Goal: Manage account settings

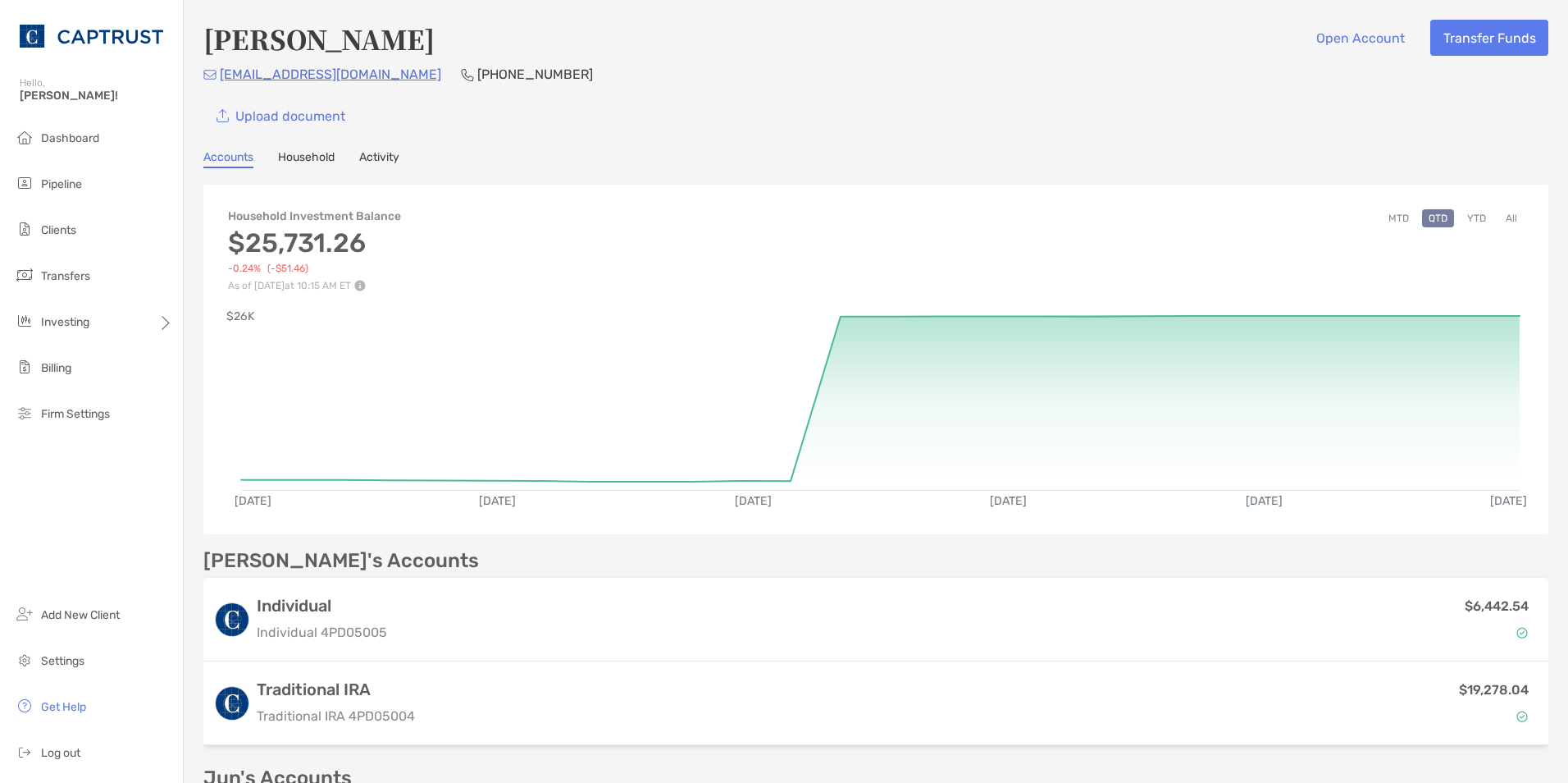
scroll to position [82, 0]
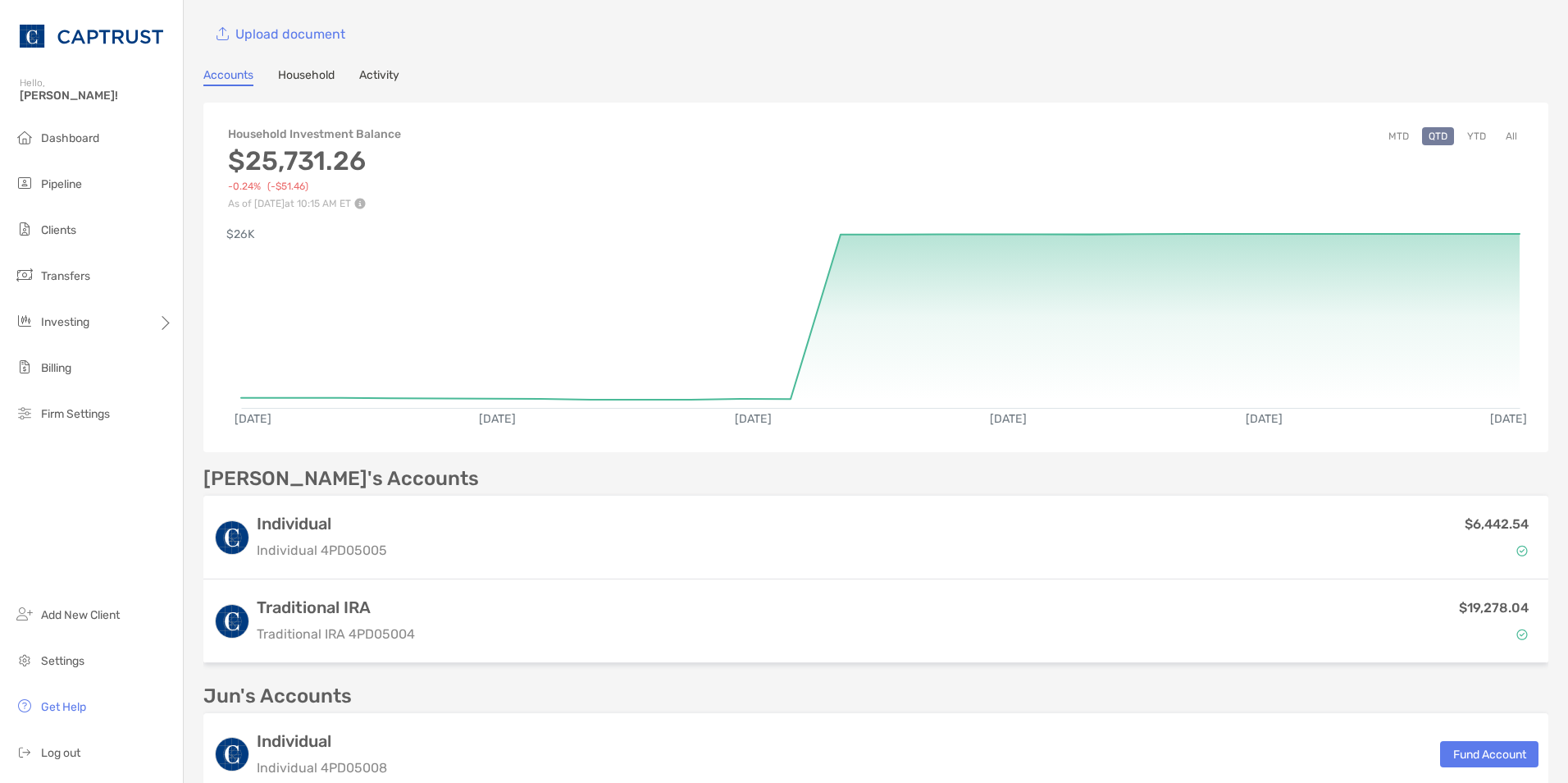
click at [306, 76] on link "Household" at bounding box center [306, 77] width 56 height 18
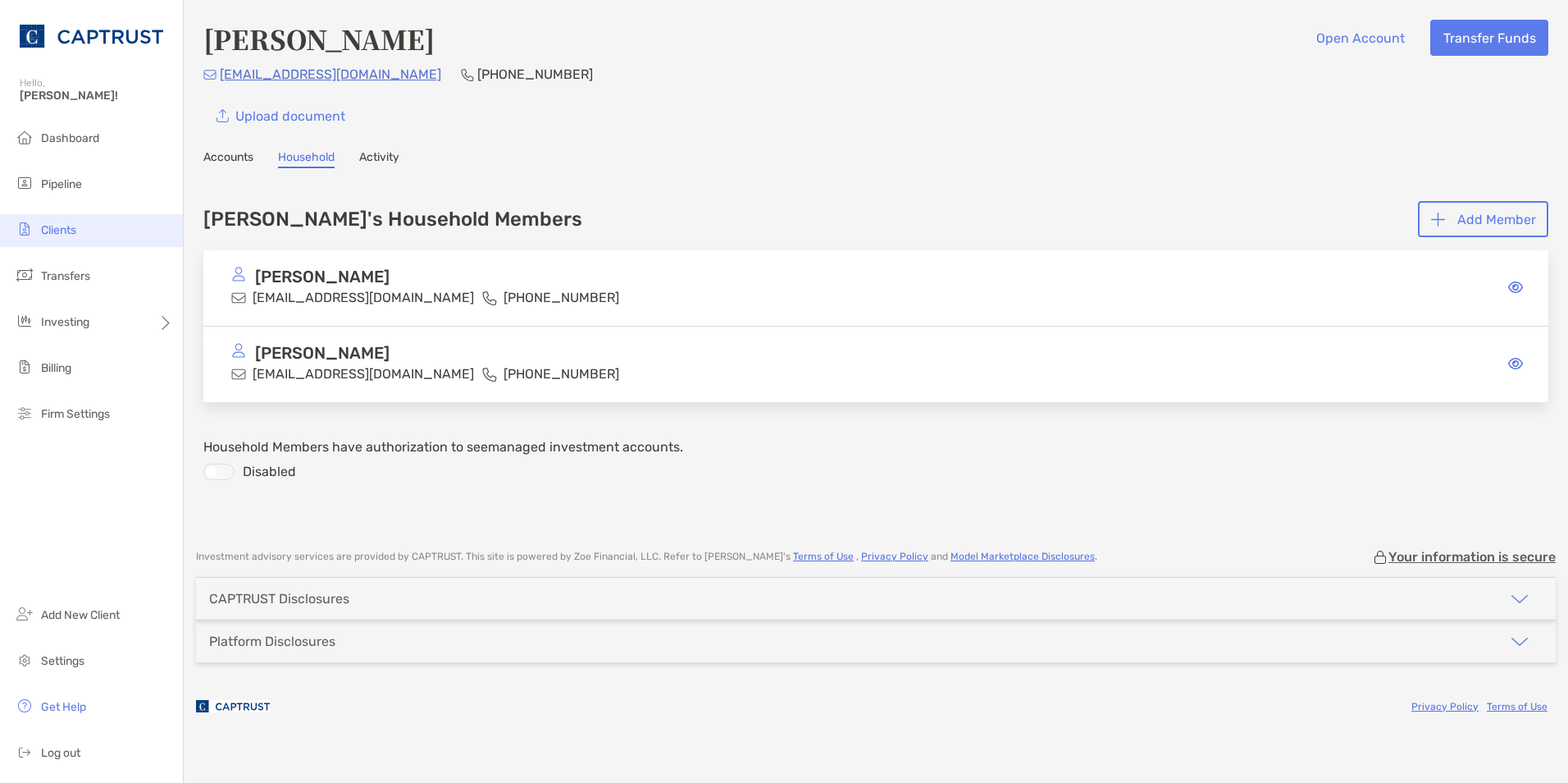
click at [70, 238] on li "Clients" at bounding box center [91, 230] width 183 height 33
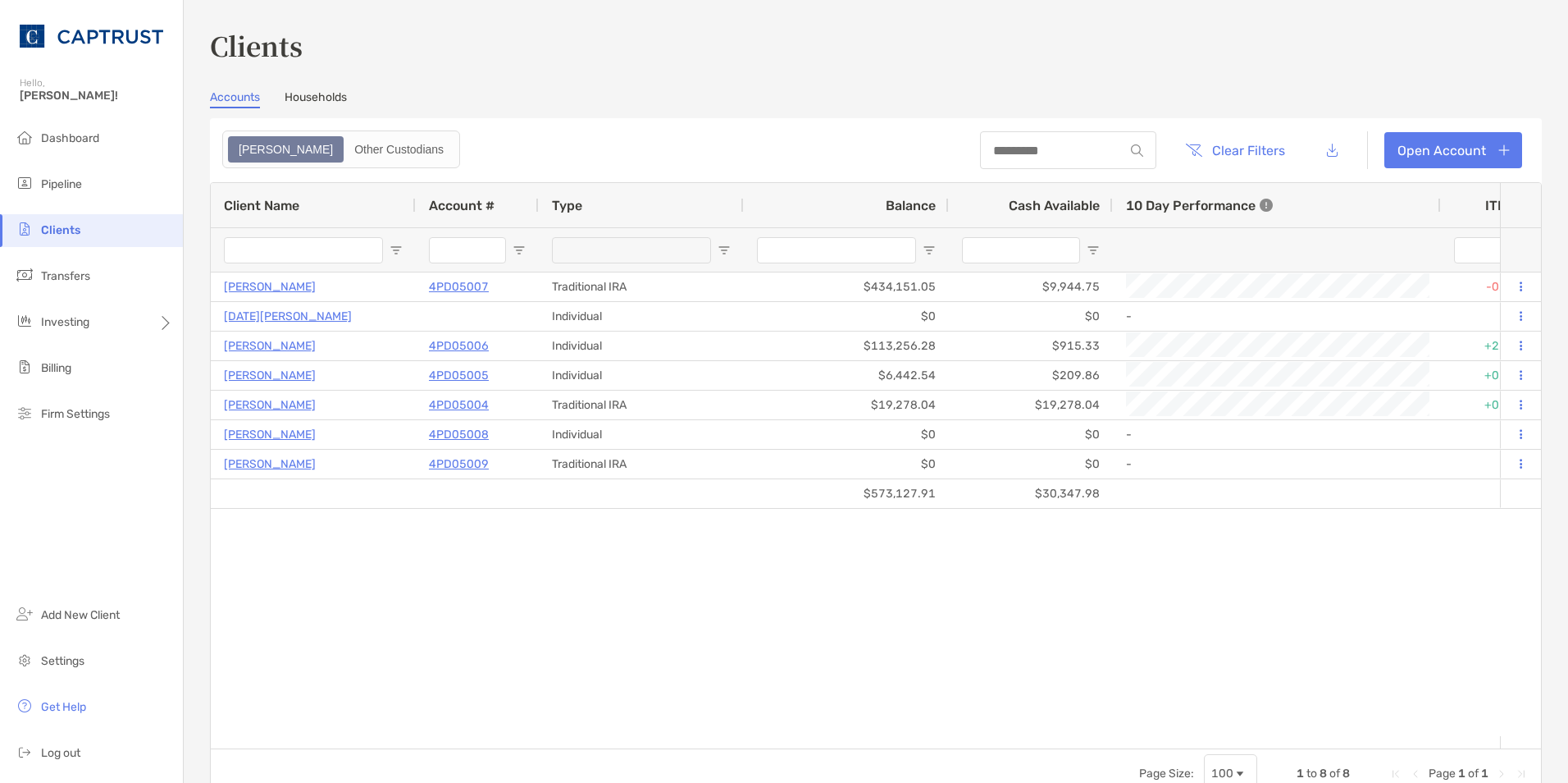
click at [331, 102] on link "Households" at bounding box center [316, 99] width 62 height 18
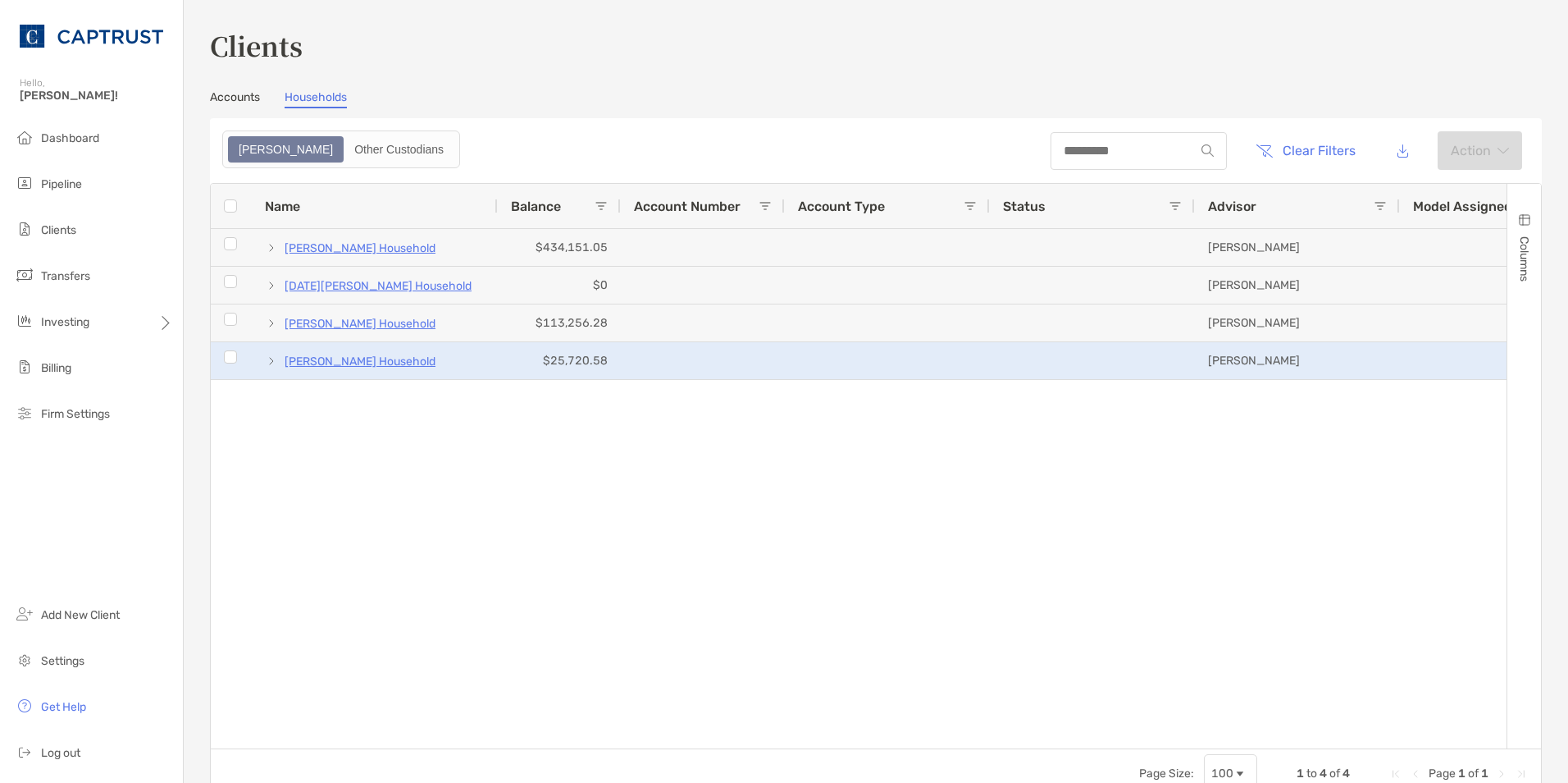
click at [353, 359] on p "[PERSON_NAME] Household" at bounding box center [359, 361] width 151 height 21
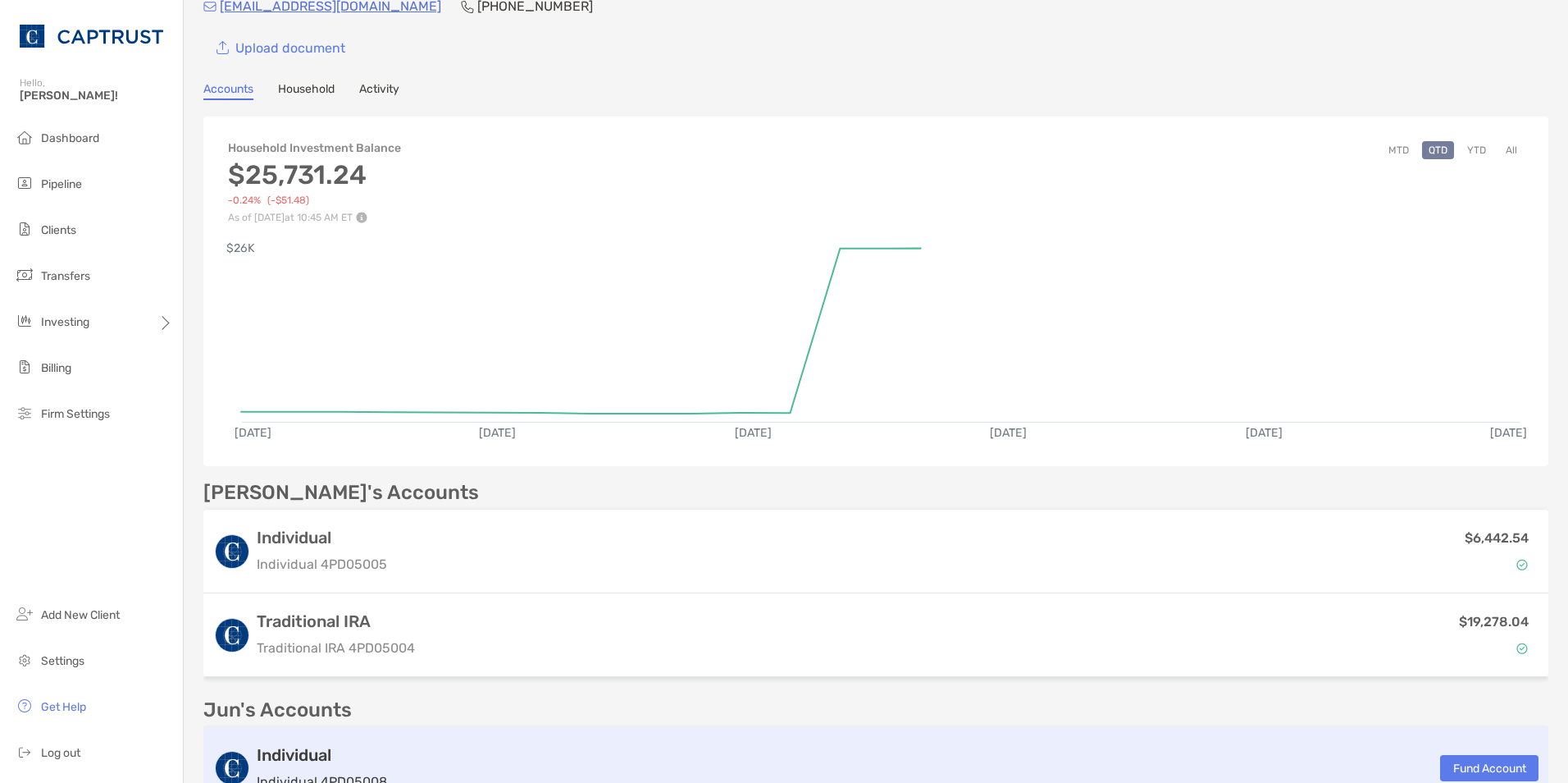
scroll to position [412, 0]
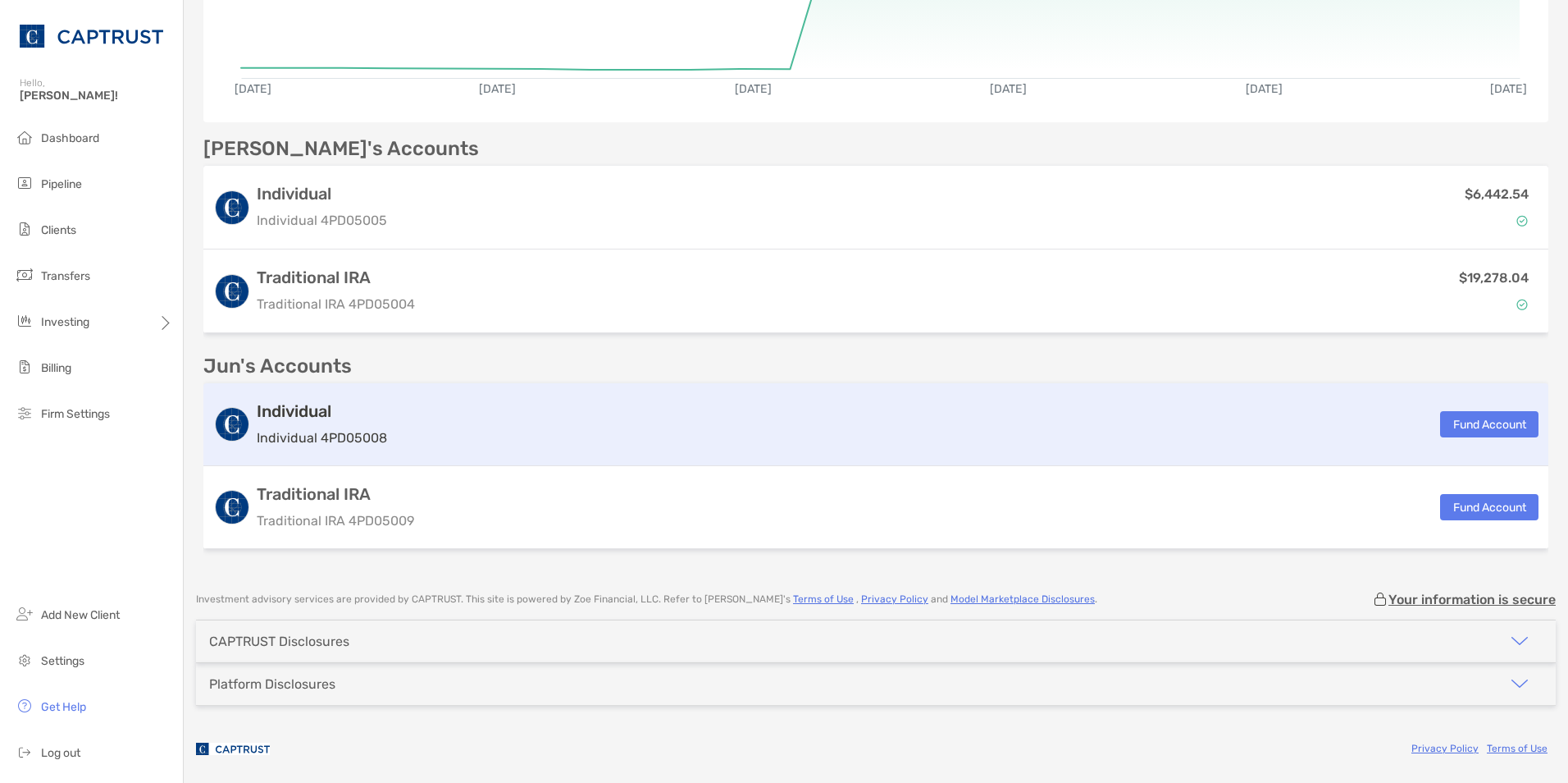
click at [293, 408] on h3 "Individual" at bounding box center [322, 411] width 130 height 20
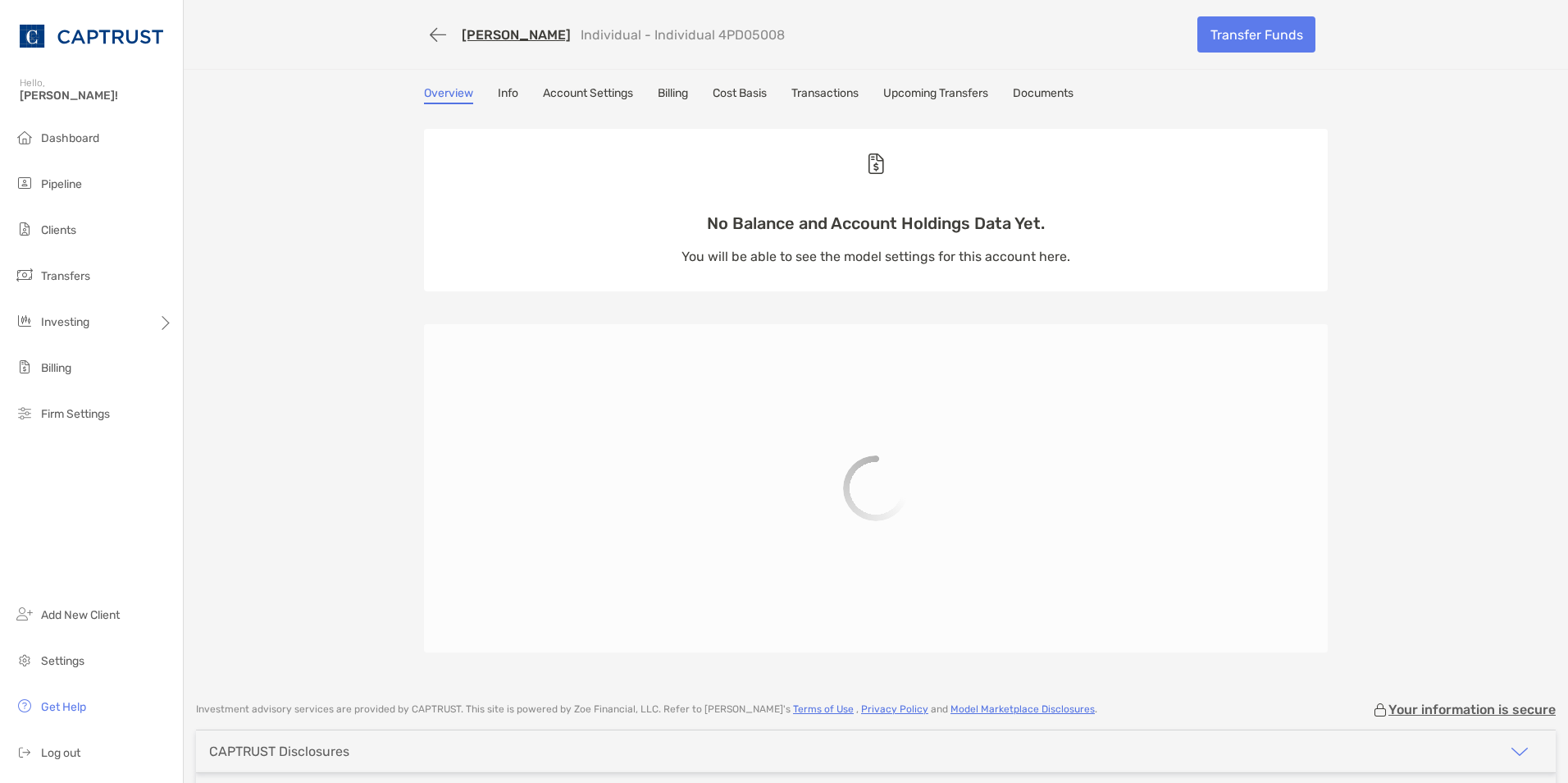
click at [511, 90] on link "Info" at bounding box center [507, 95] width 21 height 18
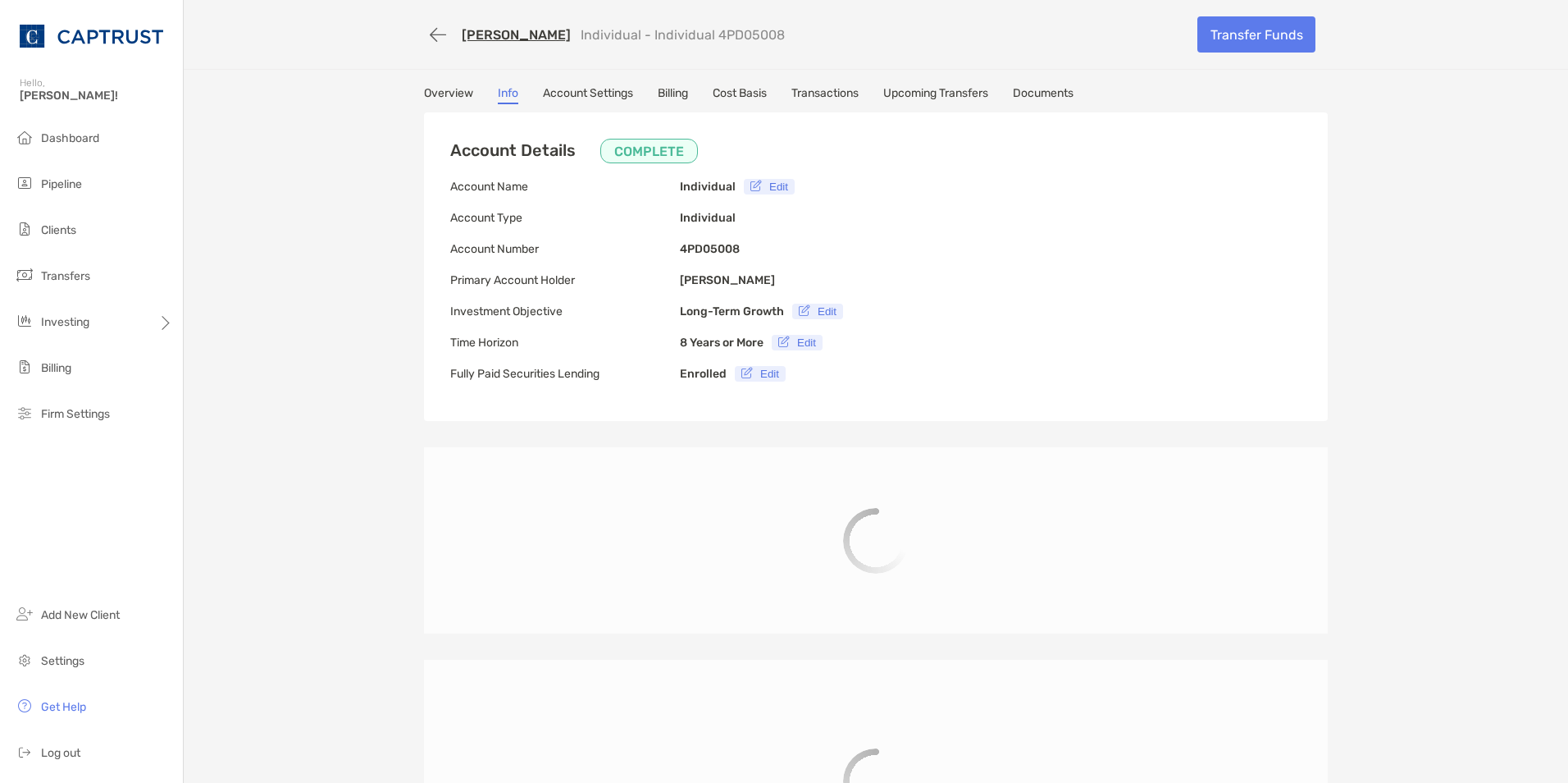
type input "**********"
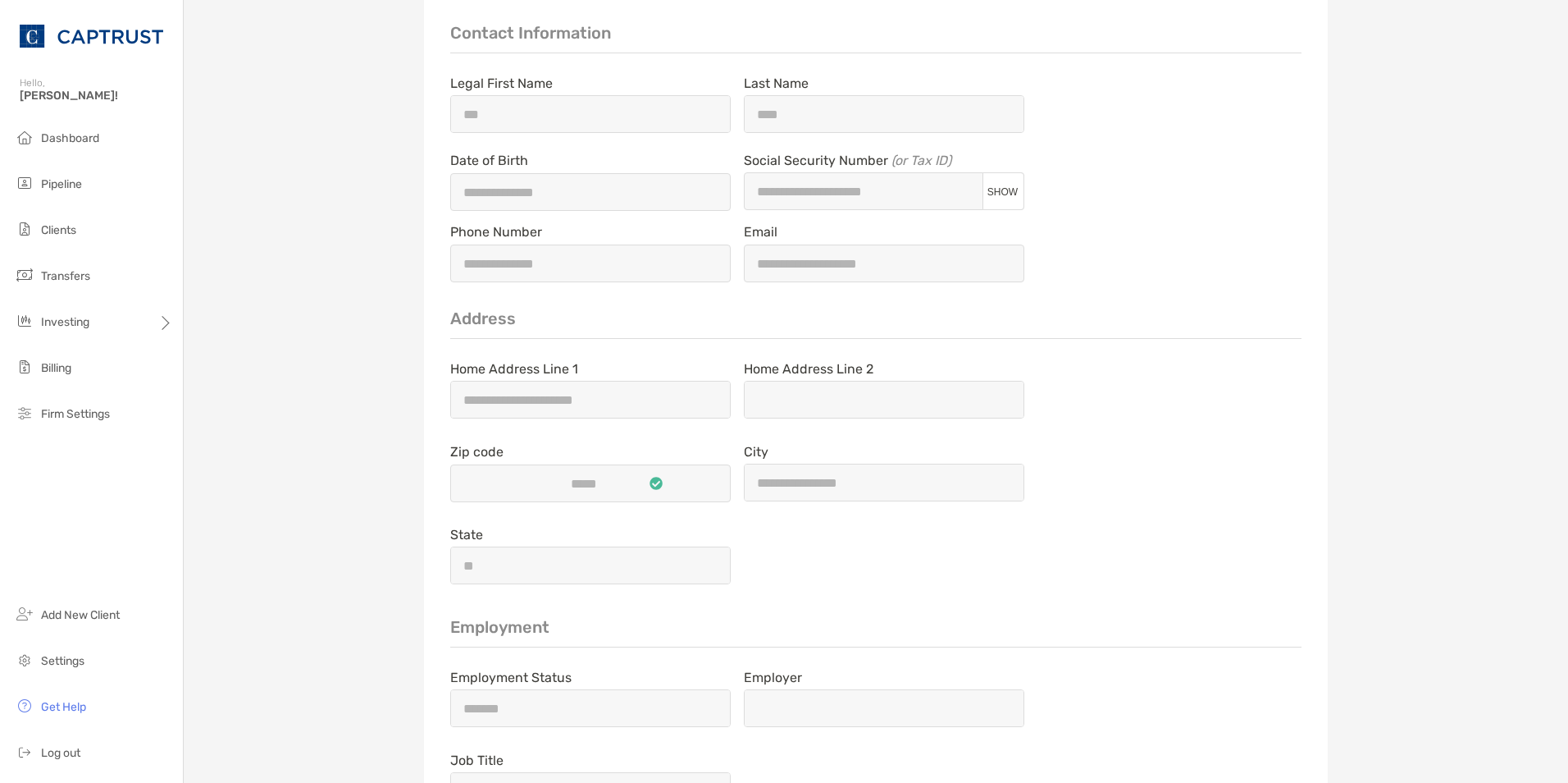
scroll to position [1231, 0]
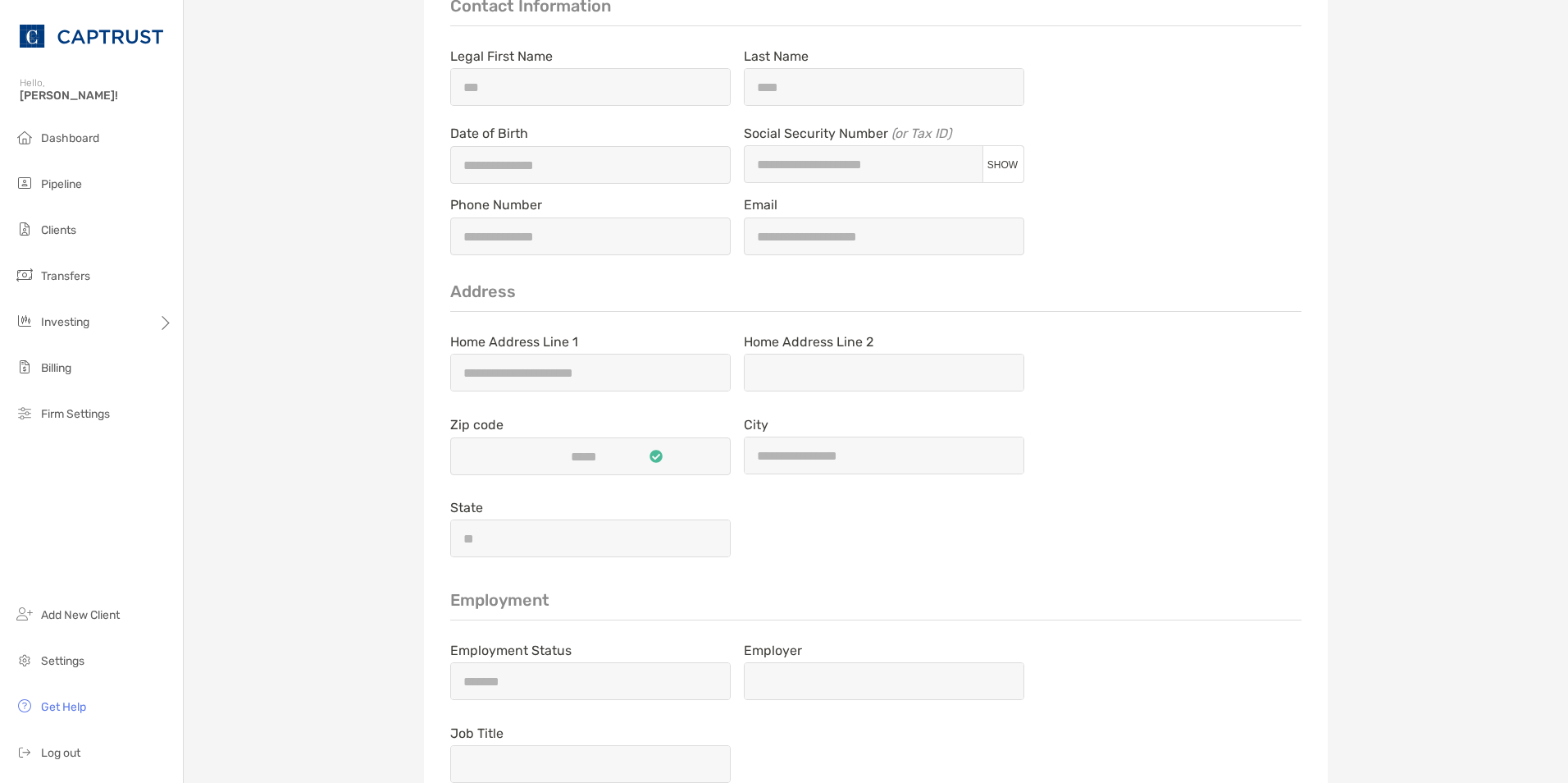
click at [995, 169] on span "SHOW" at bounding box center [1003, 164] width 30 height 12
type input "**********"
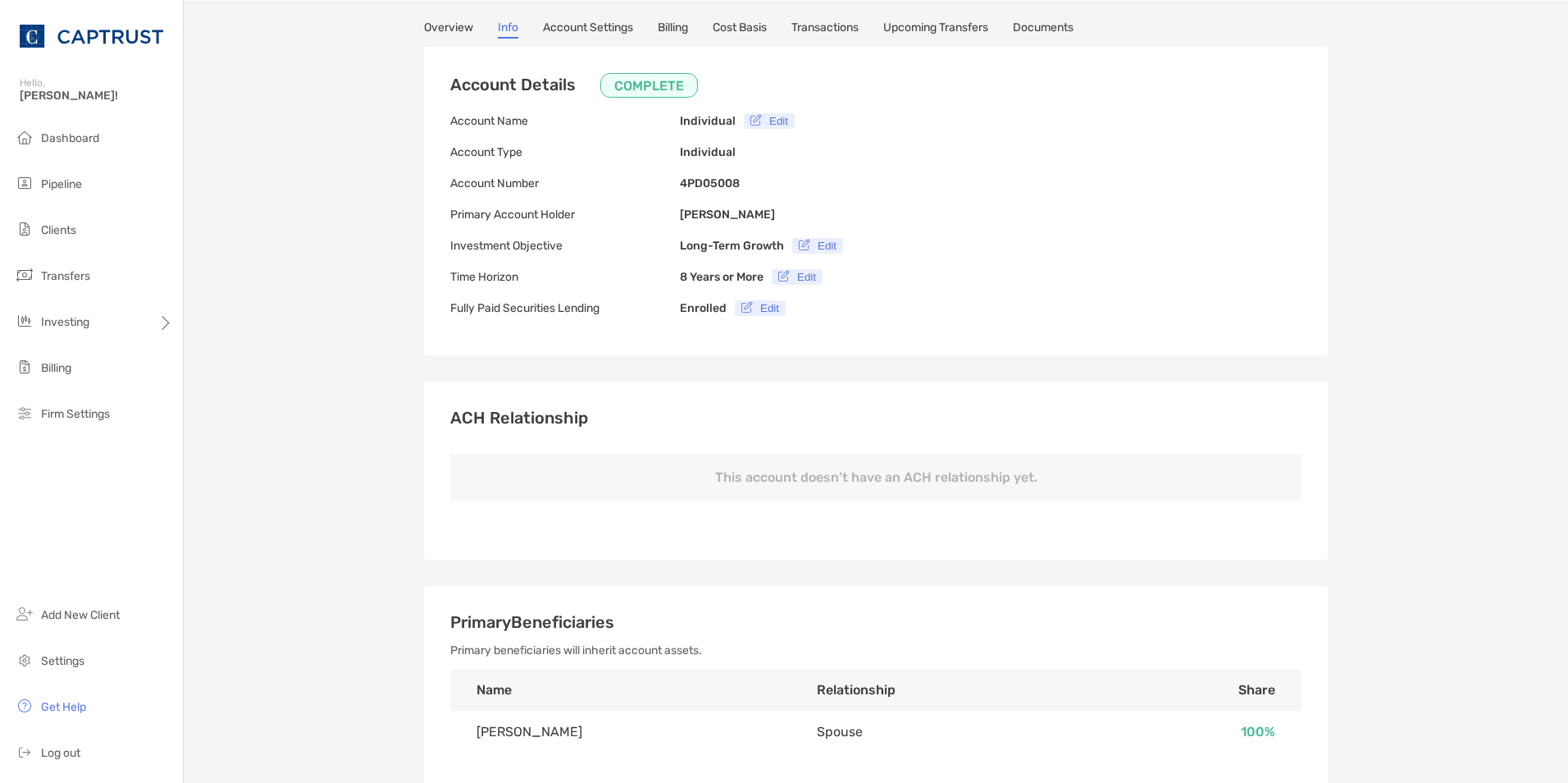
scroll to position [0, 0]
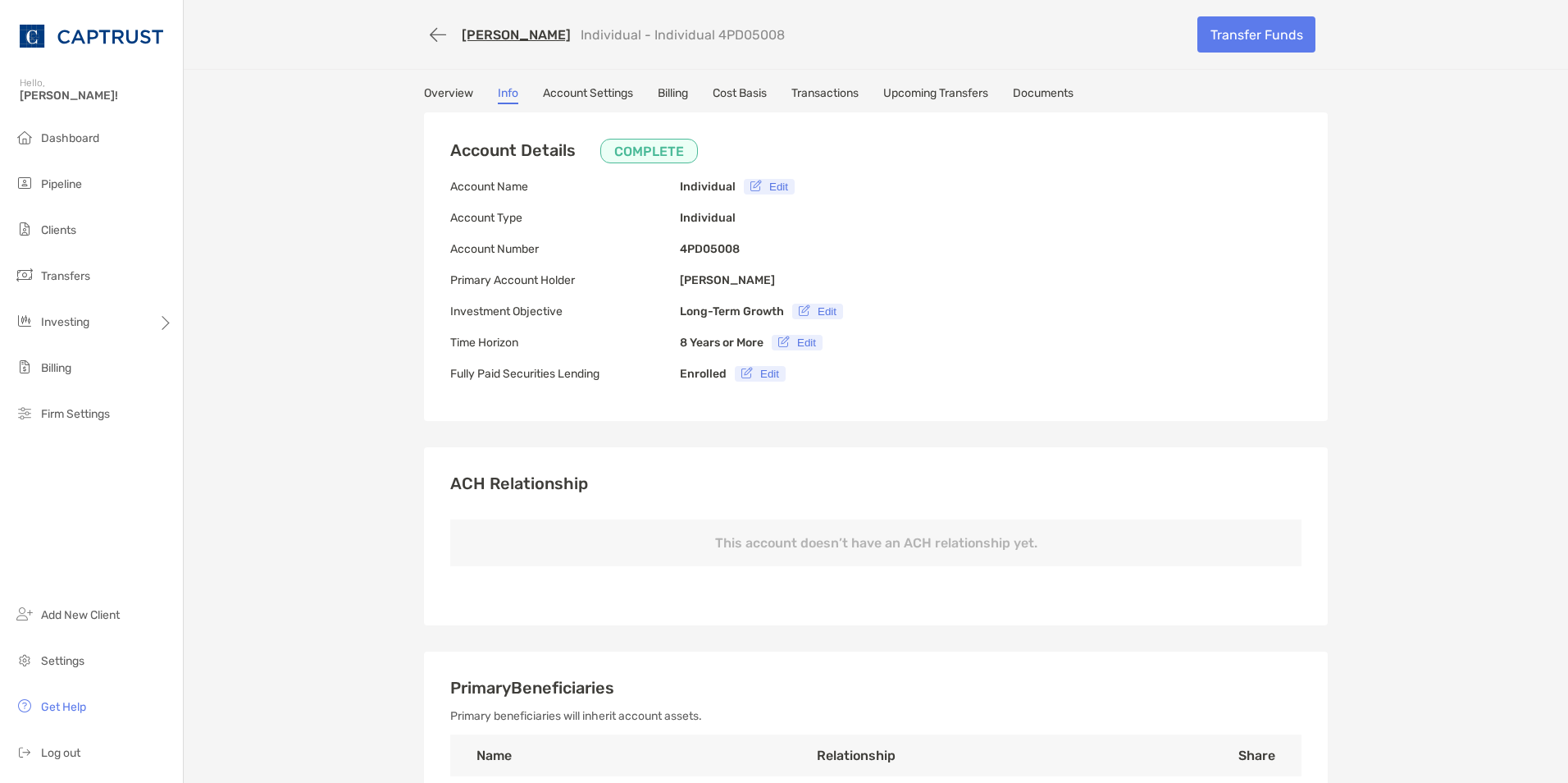
click at [450, 92] on link "Overview" at bounding box center [448, 95] width 49 height 18
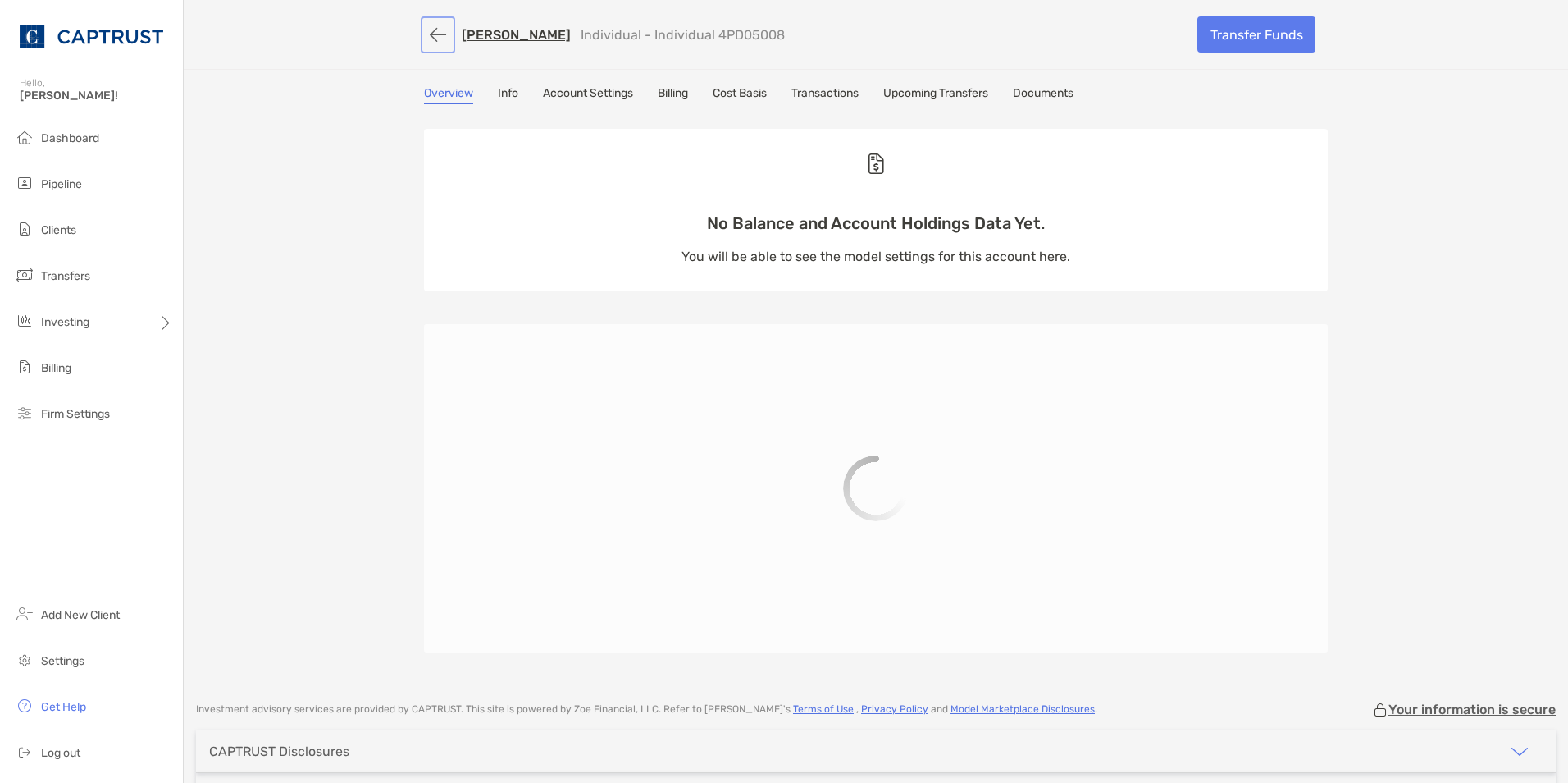
click at [435, 29] on button "button" at bounding box center [438, 35] width 28 height 30
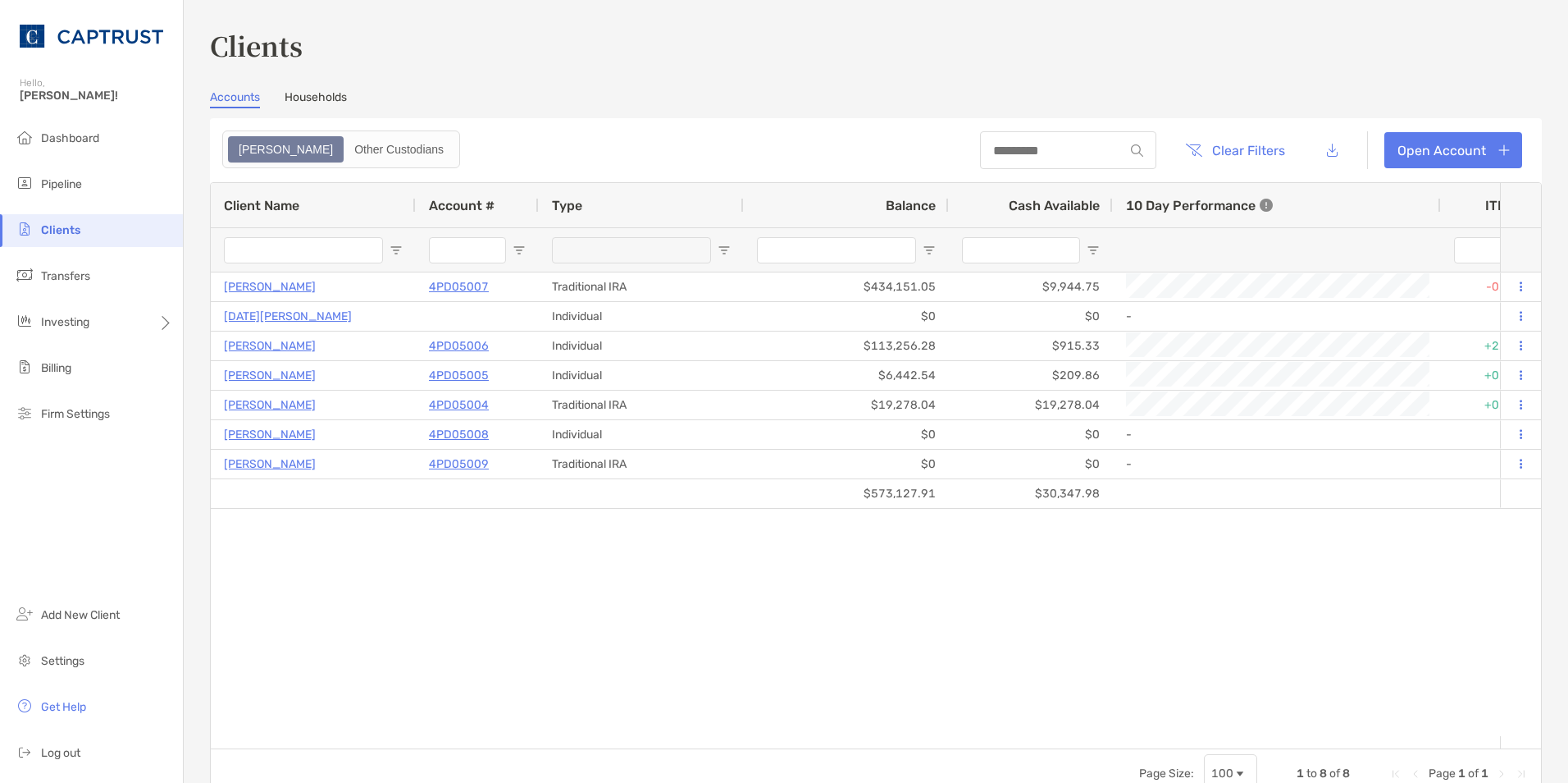
click at [300, 93] on link "Households" at bounding box center [316, 99] width 62 height 18
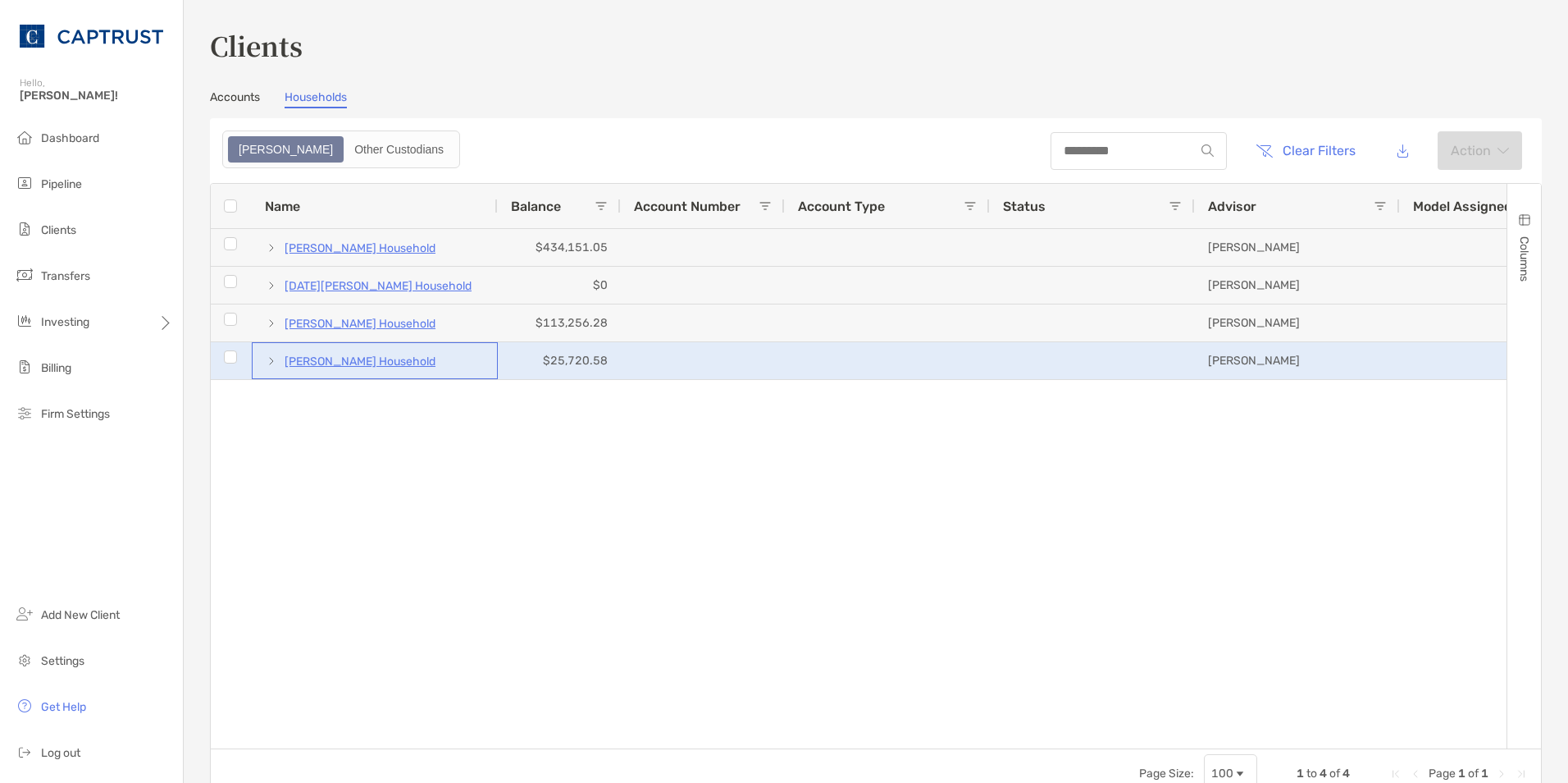
click at [326, 361] on p "[PERSON_NAME] Household" at bounding box center [359, 361] width 151 height 21
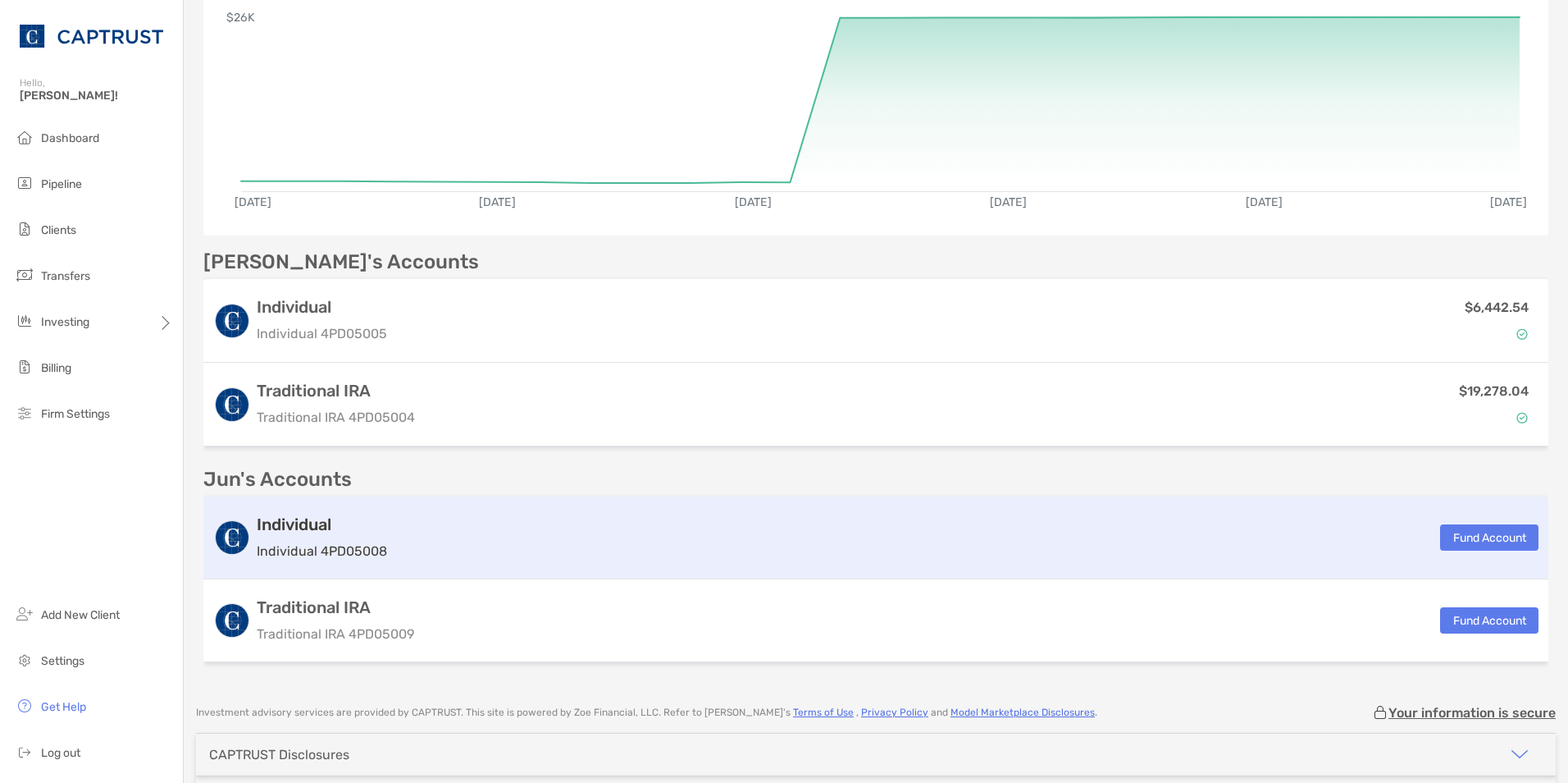
scroll to position [410, 0]
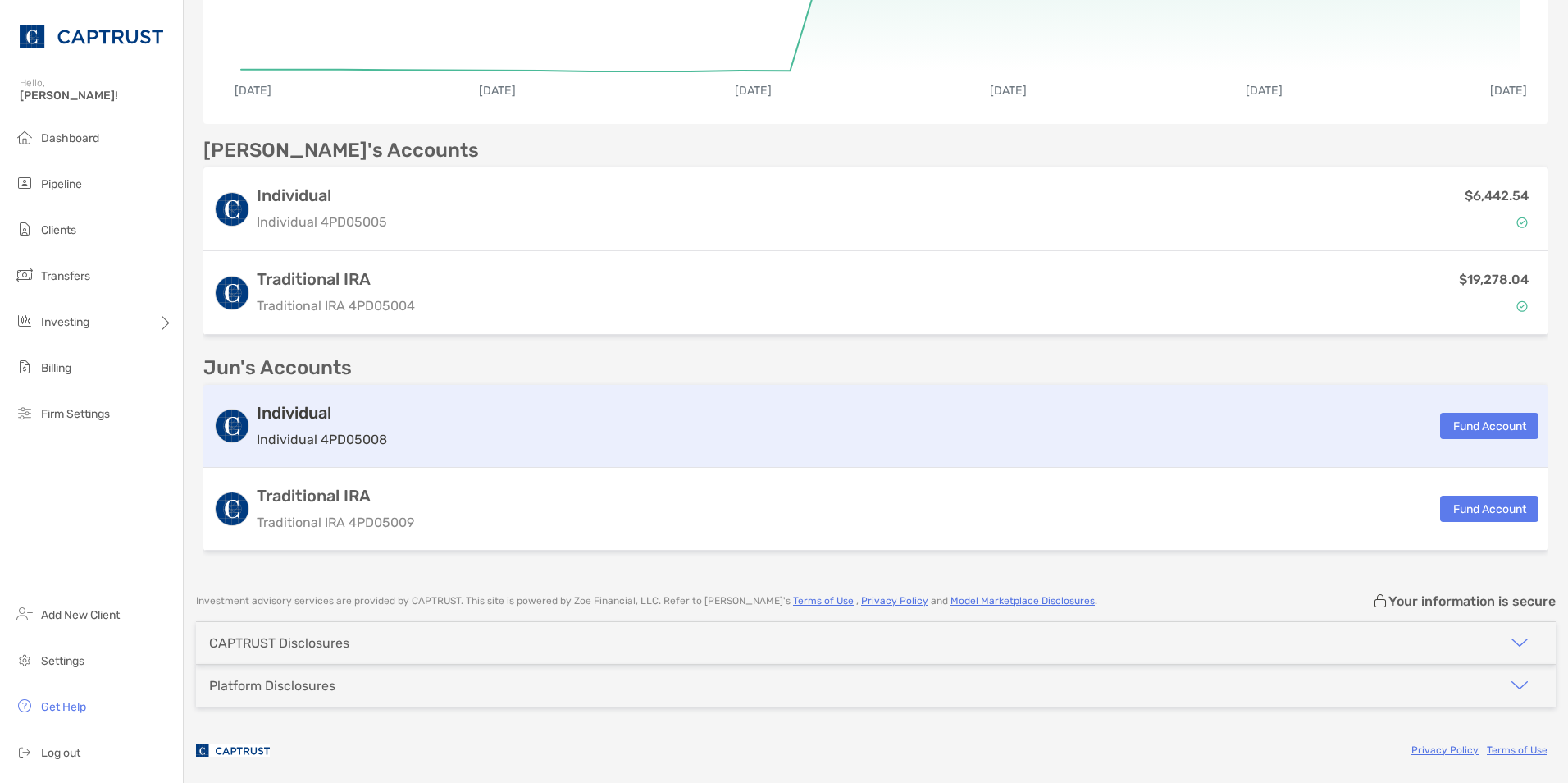
click at [282, 412] on h3 "Individual" at bounding box center [322, 413] width 130 height 20
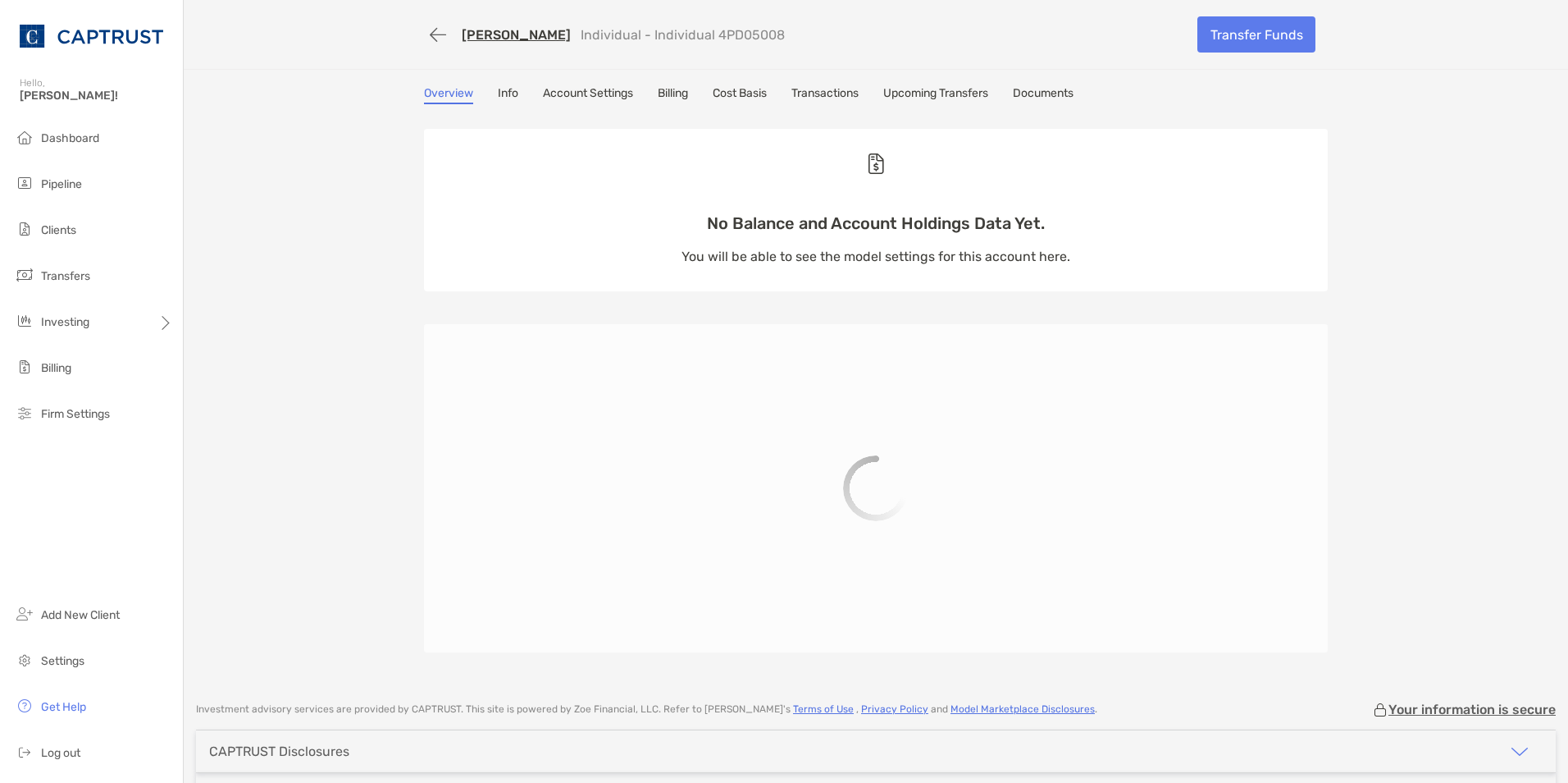
click at [509, 90] on link "Info" at bounding box center [507, 95] width 21 height 18
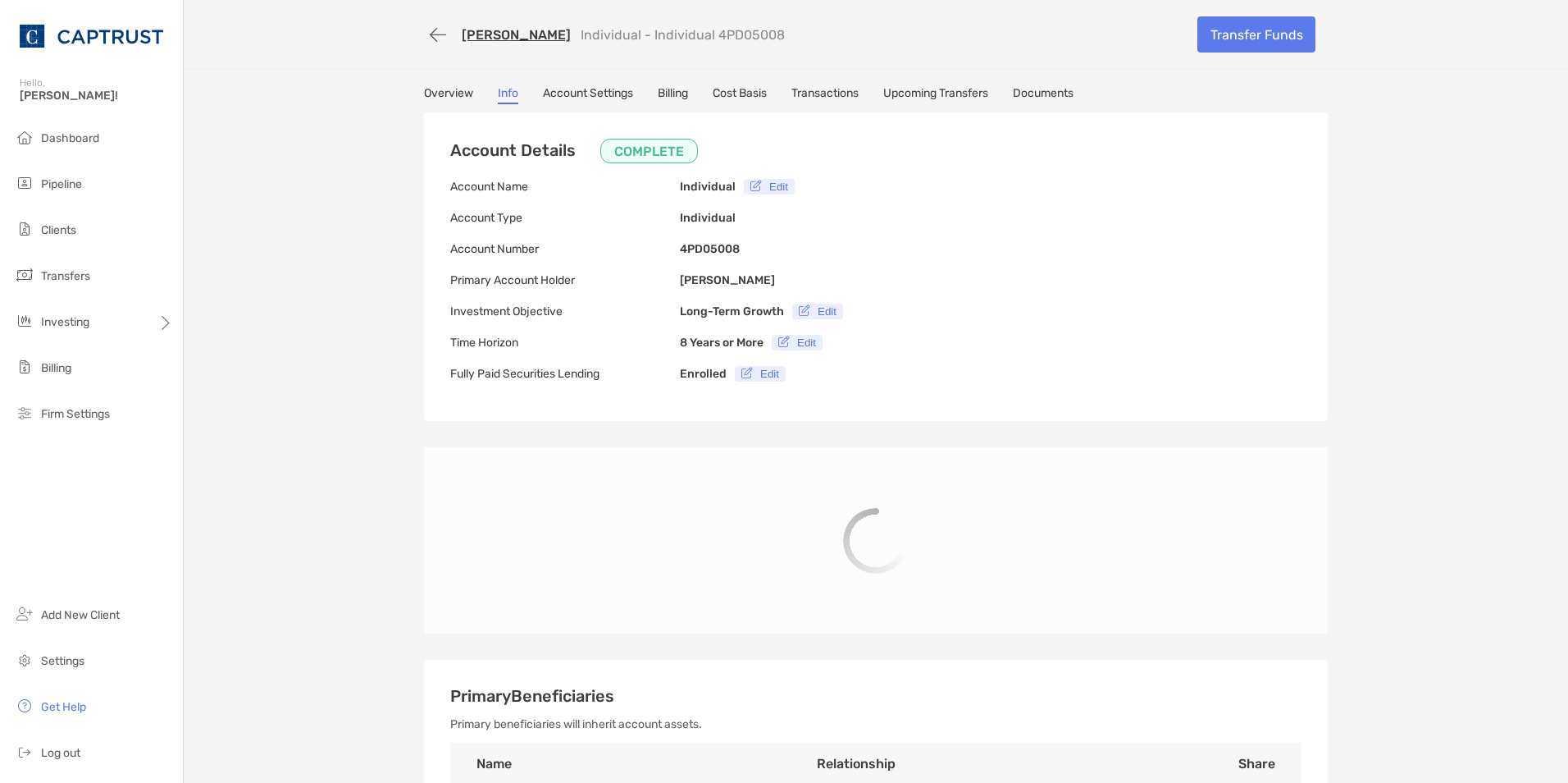
type input "**********"
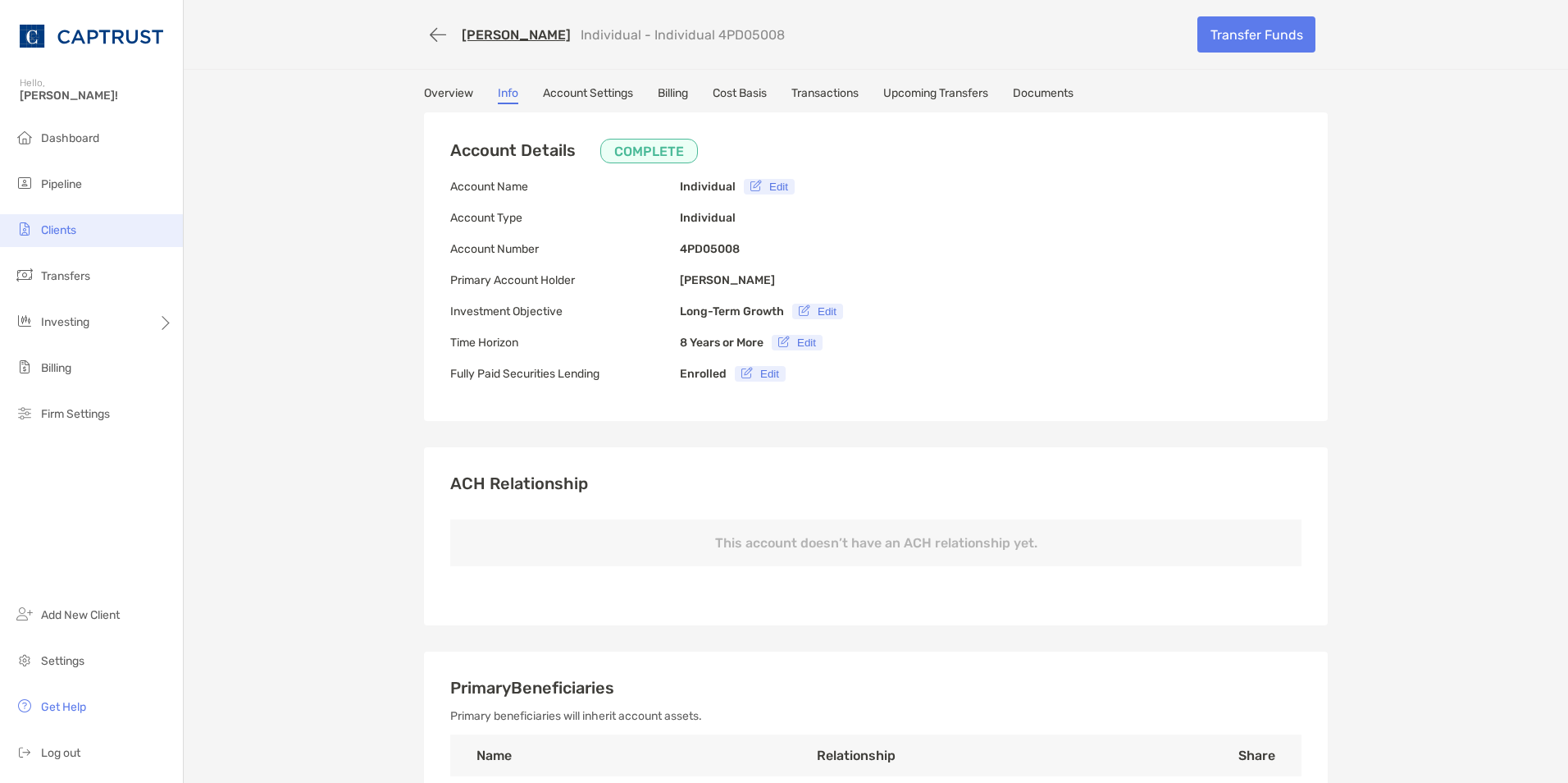
click at [69, 224] on span "Clients" at bounding box center [59, 230] width 36 height 14
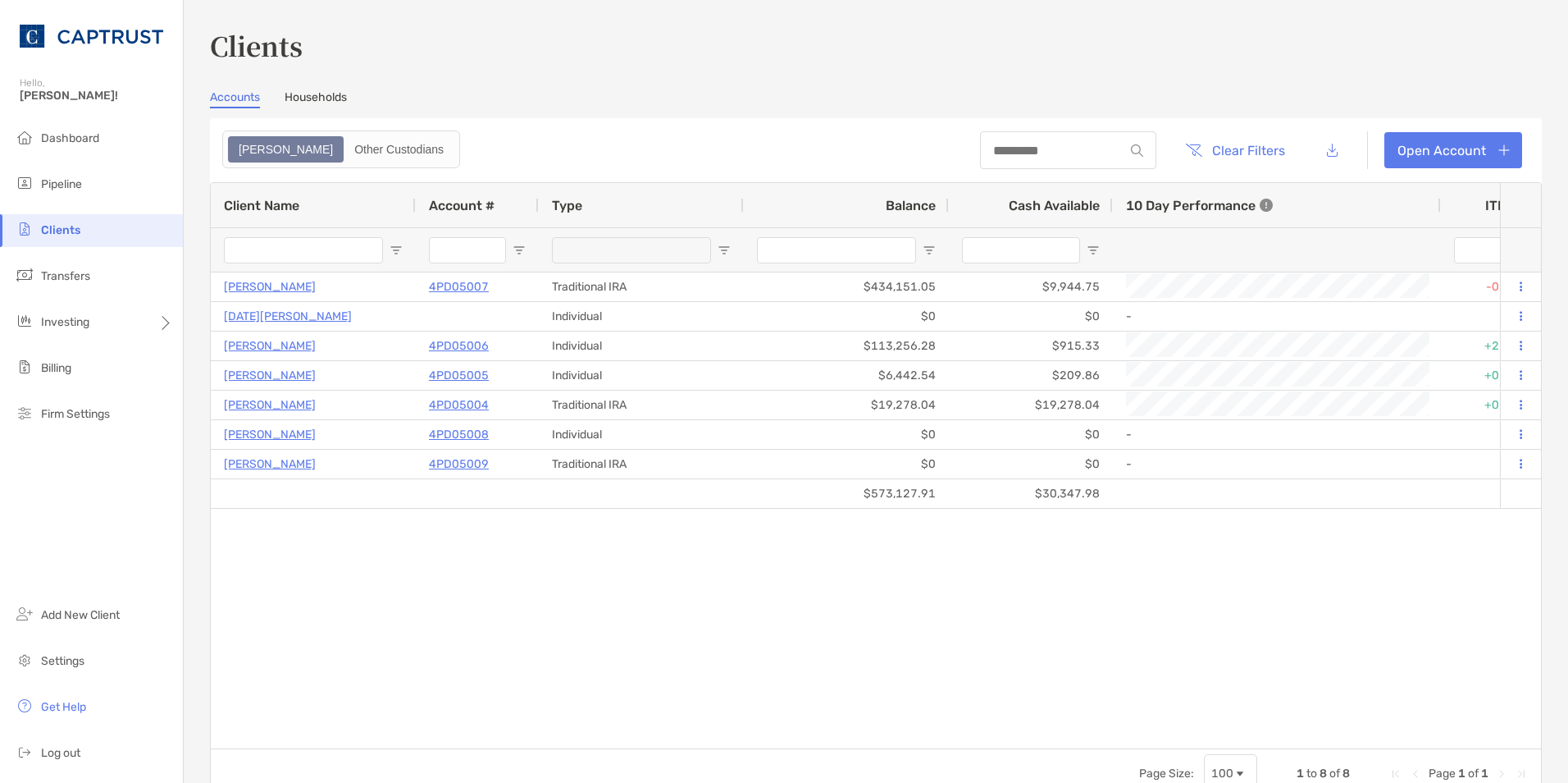
click at [320, 89] on div "Clients Accounts Households Zoe Other Custodians Clear Filters Open Account 1 t…" at bounding box center [875, 412] width 1332 height 772
click at [328, 100] on link "Households" at bounding box center [316, 99] width 62 height 18
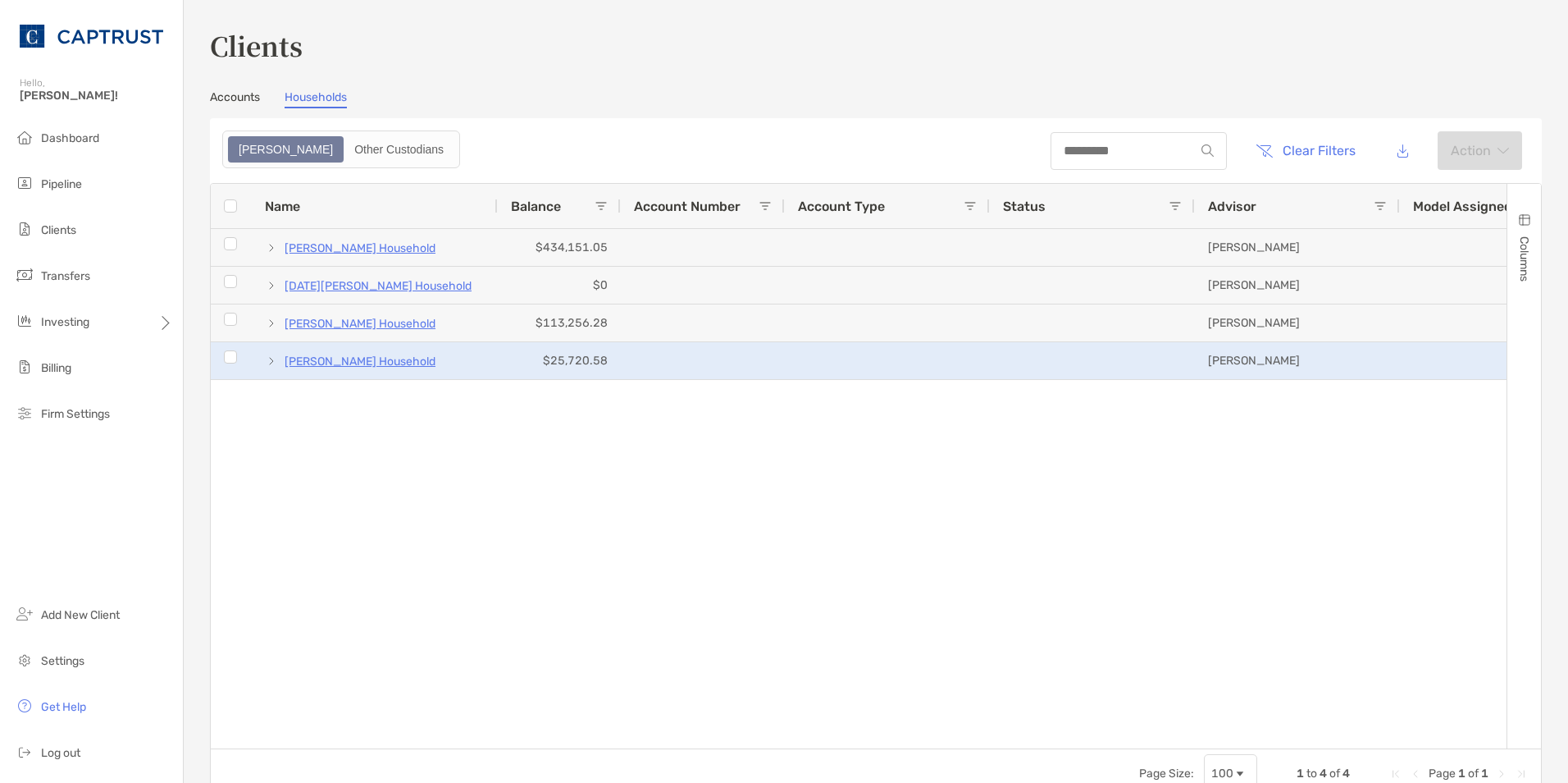
click at [275, 360] on span at bounding box center [271, 360] width 13 height 13
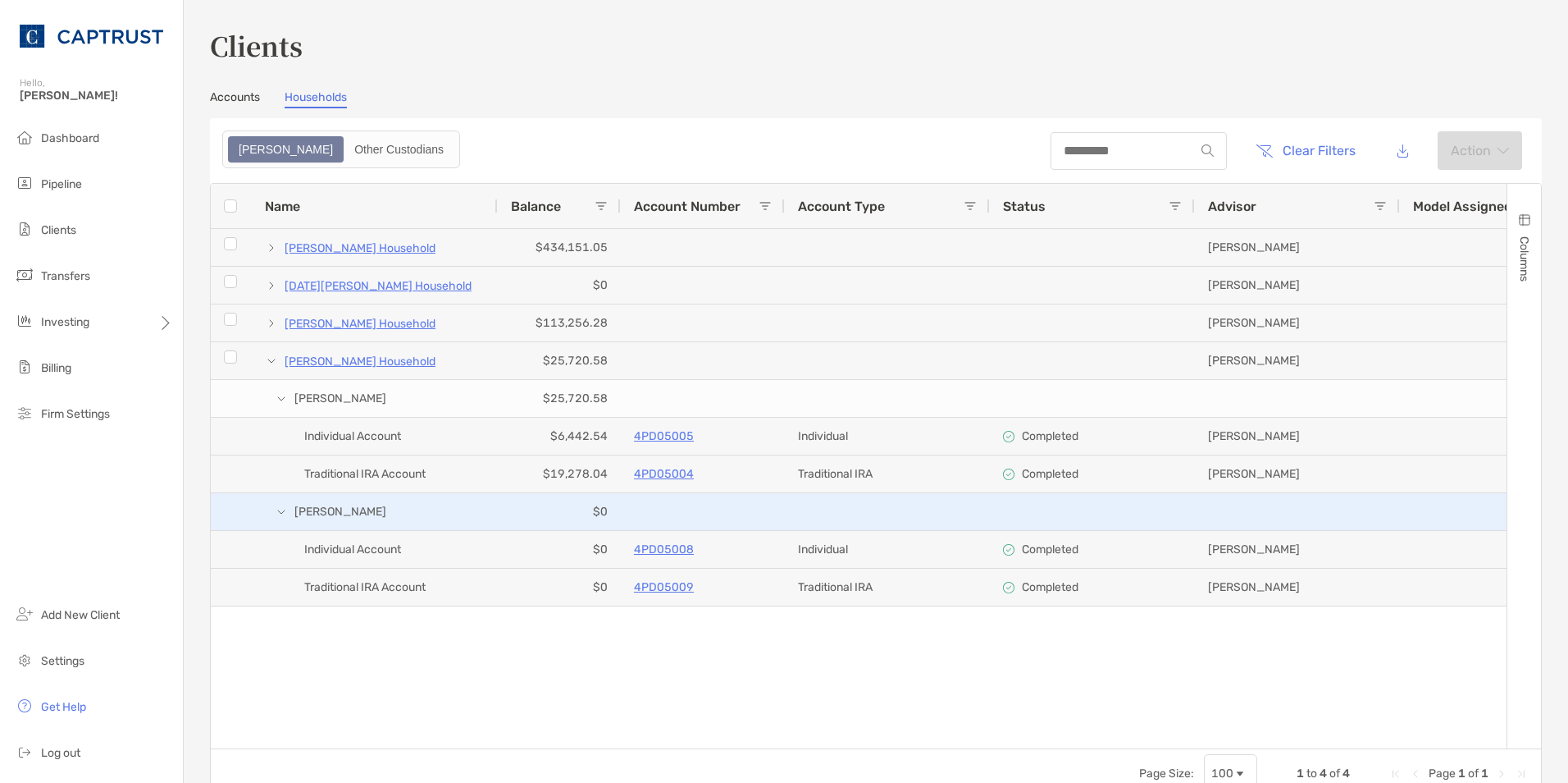
click at [279, 512] on span at bounding box center [281, 512] width 13 height 13
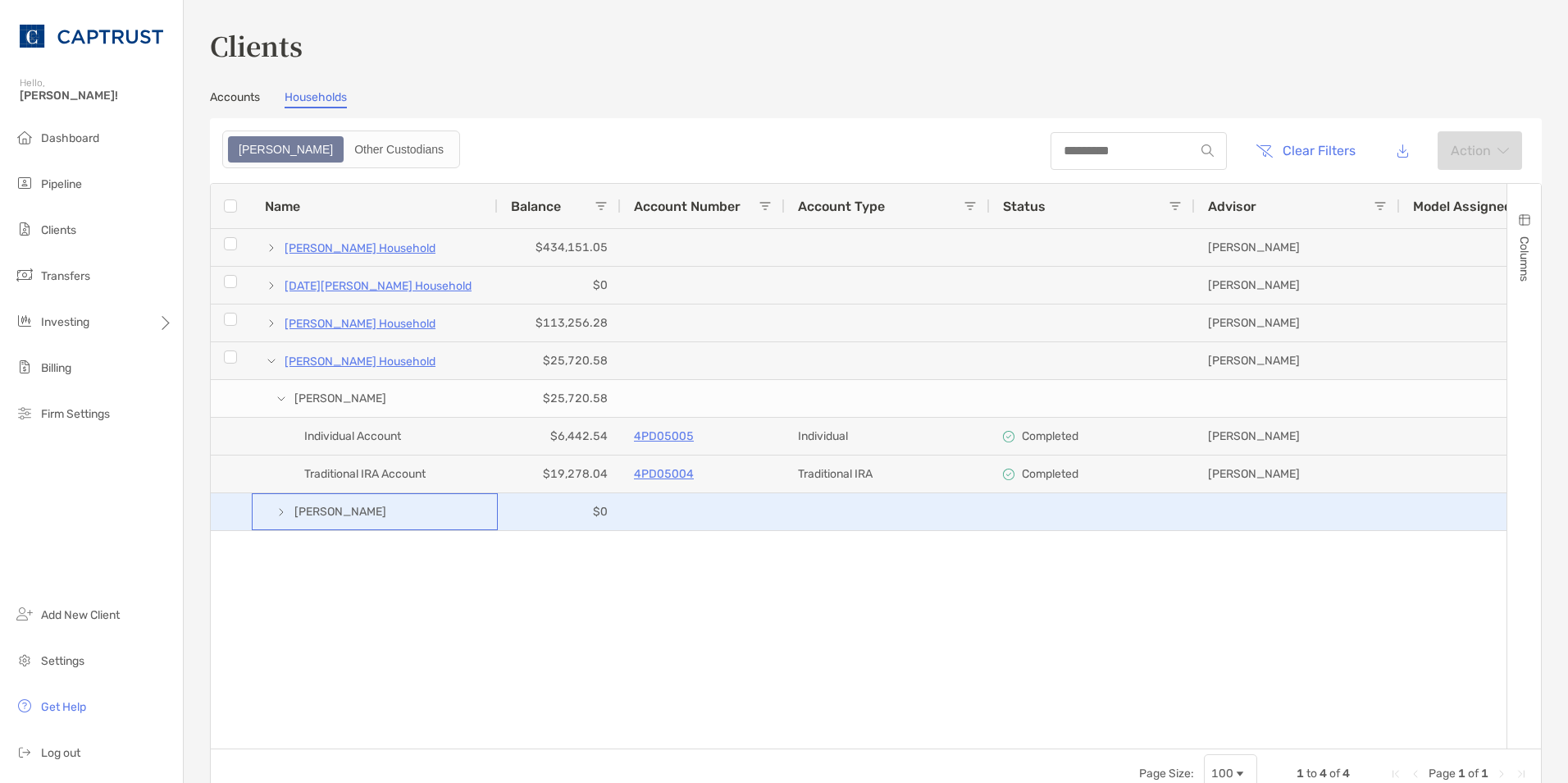
click at [279, 514] on span at bounding box center [281, 512] width 13 height 13
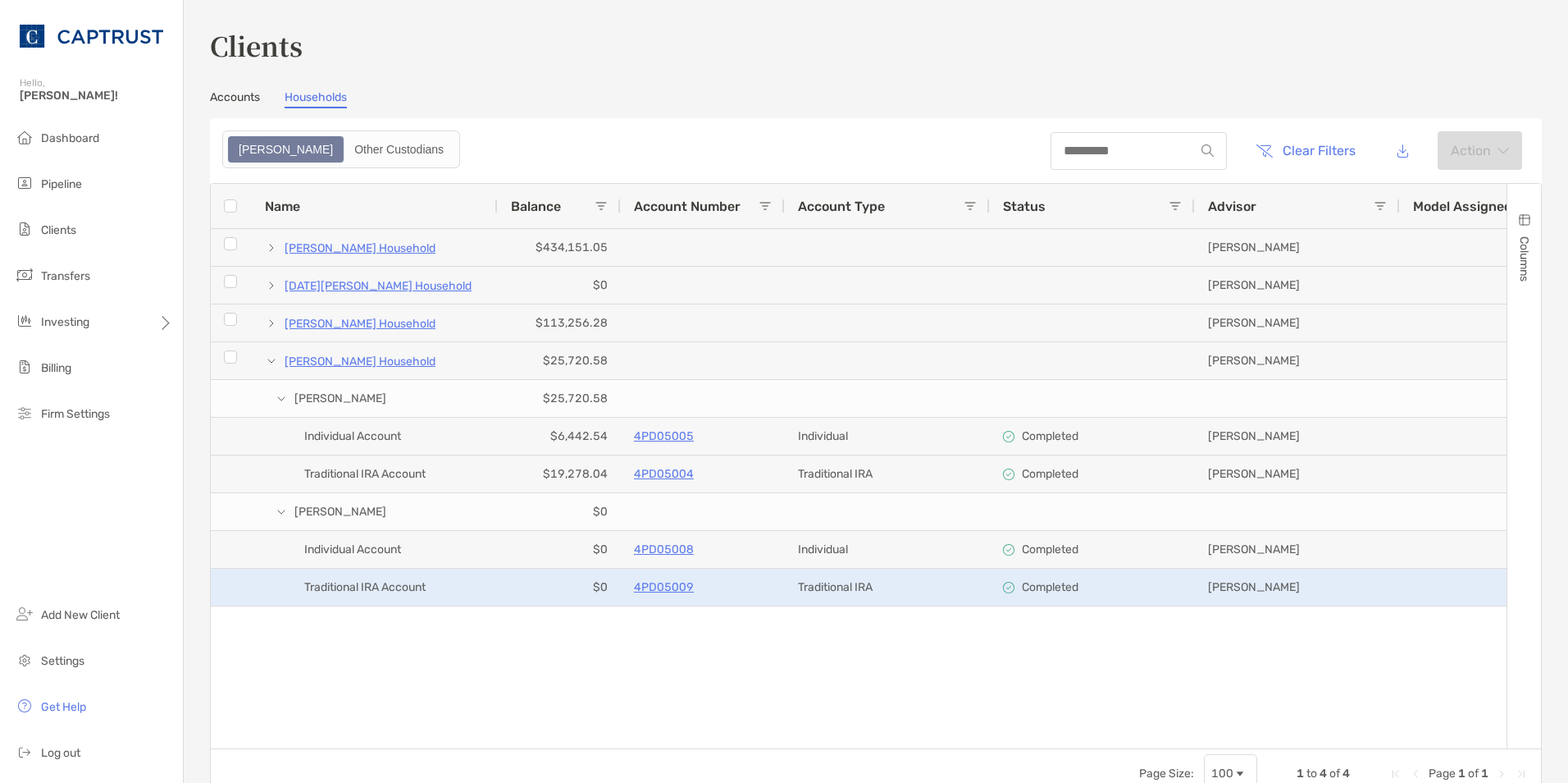
click at [654, 593] on p "4PD05009" at bounding box center [663, 587] width 60 height 21
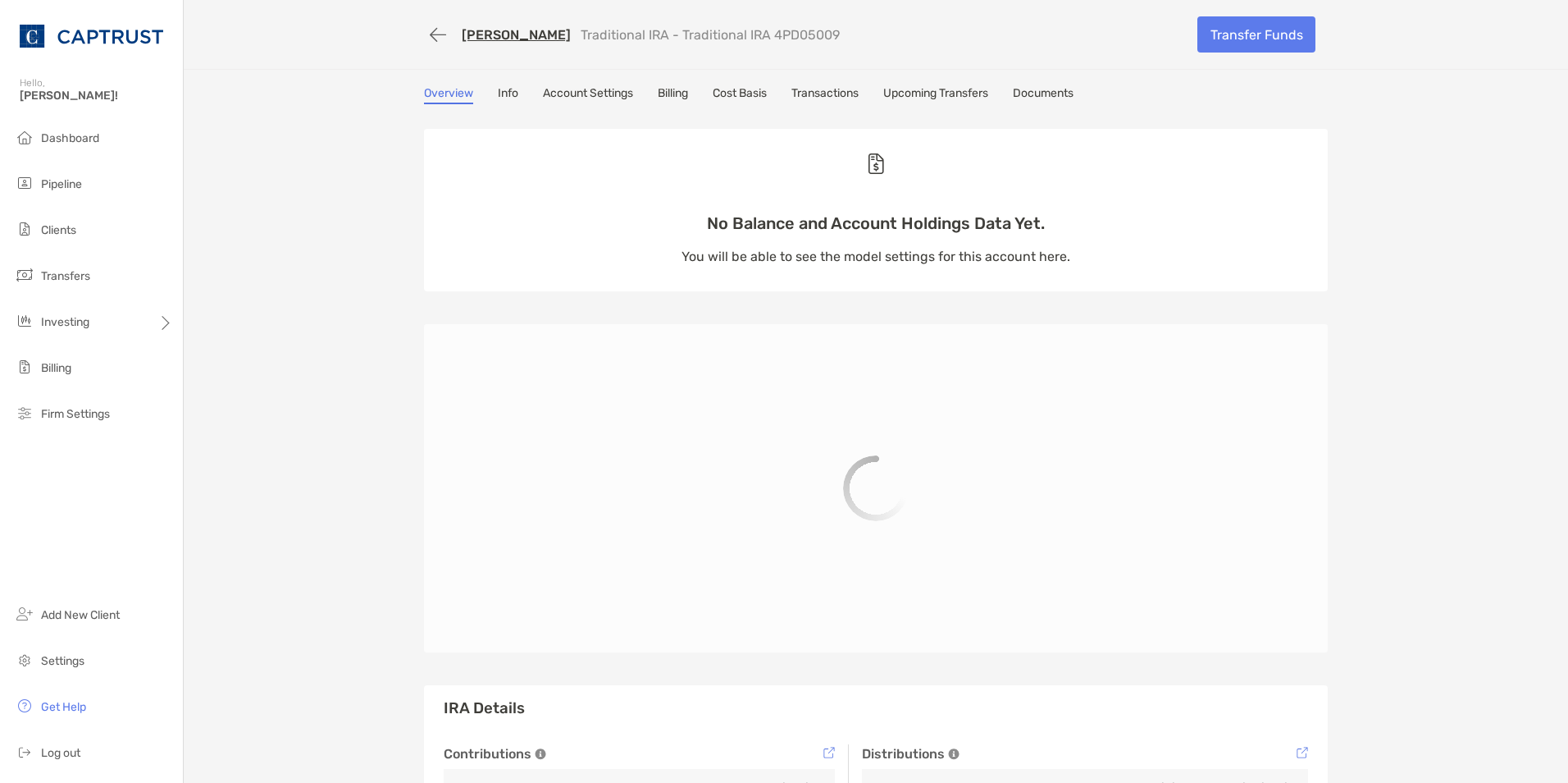
click at [506, 97] on link "Info" at bounding box center [507, 95] width 21 height 18
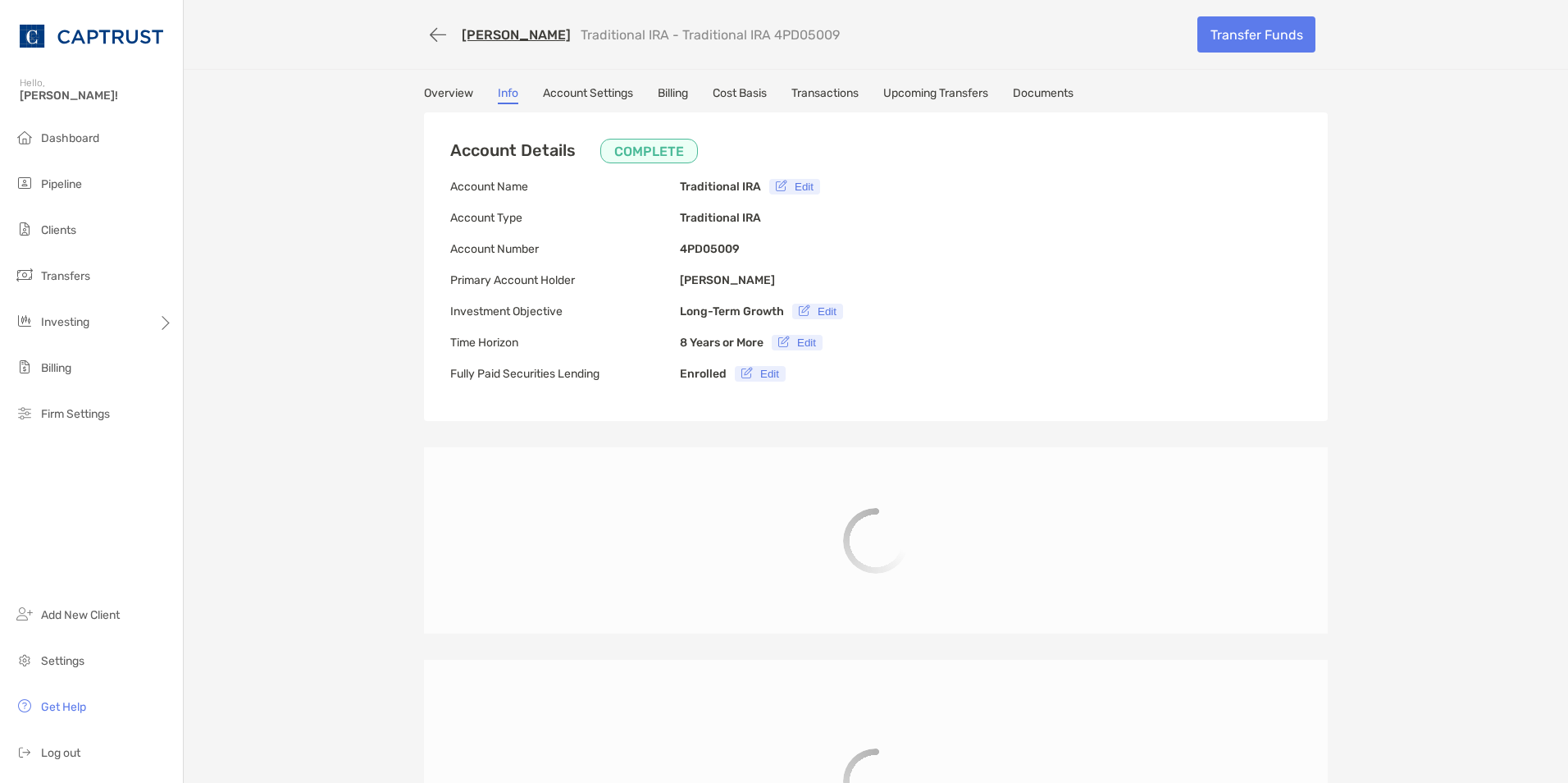
type input "**********"
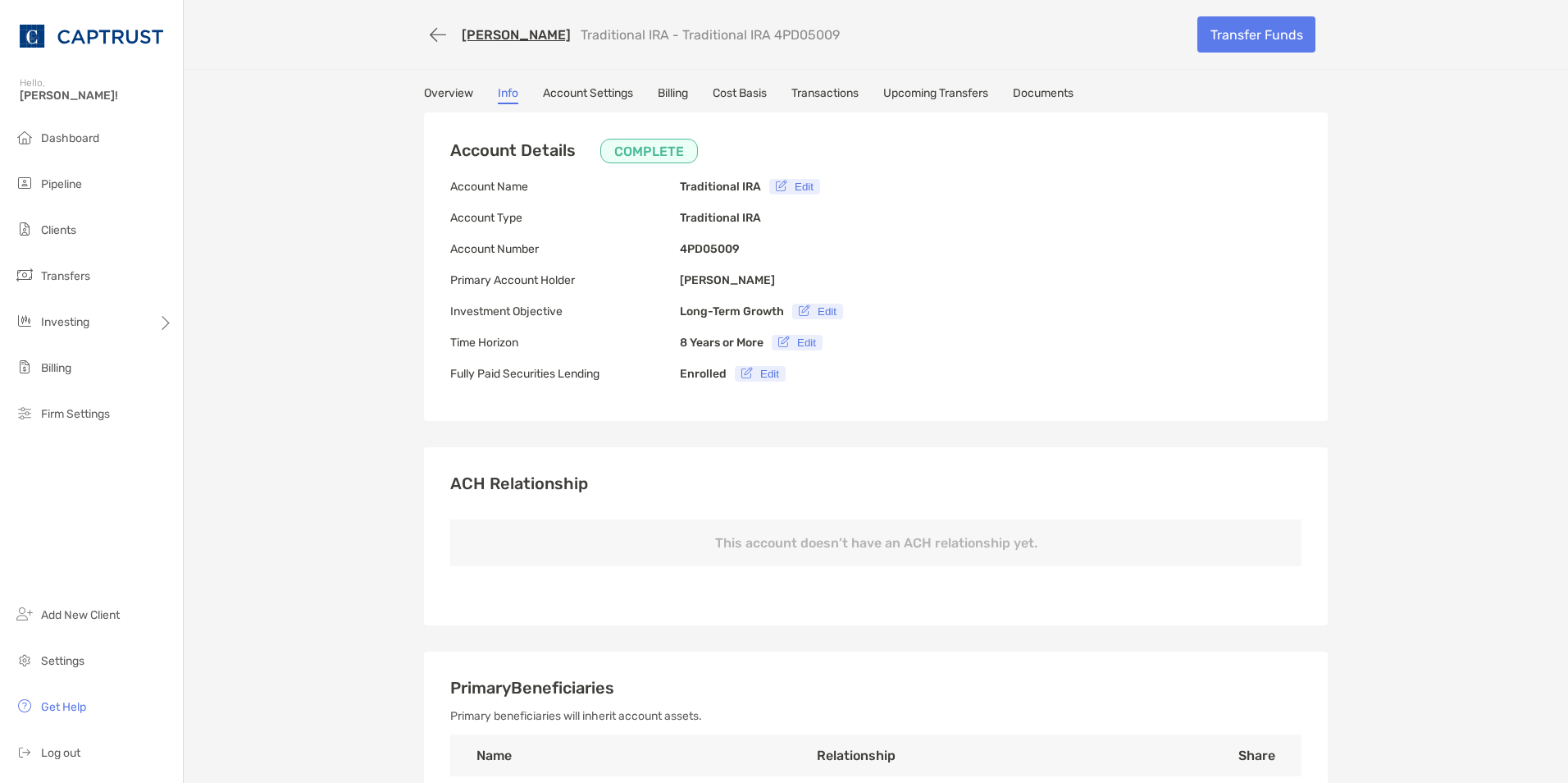
click at [435, 95] on link "Overview" at bounding box center [448, 95] width 49 height 18
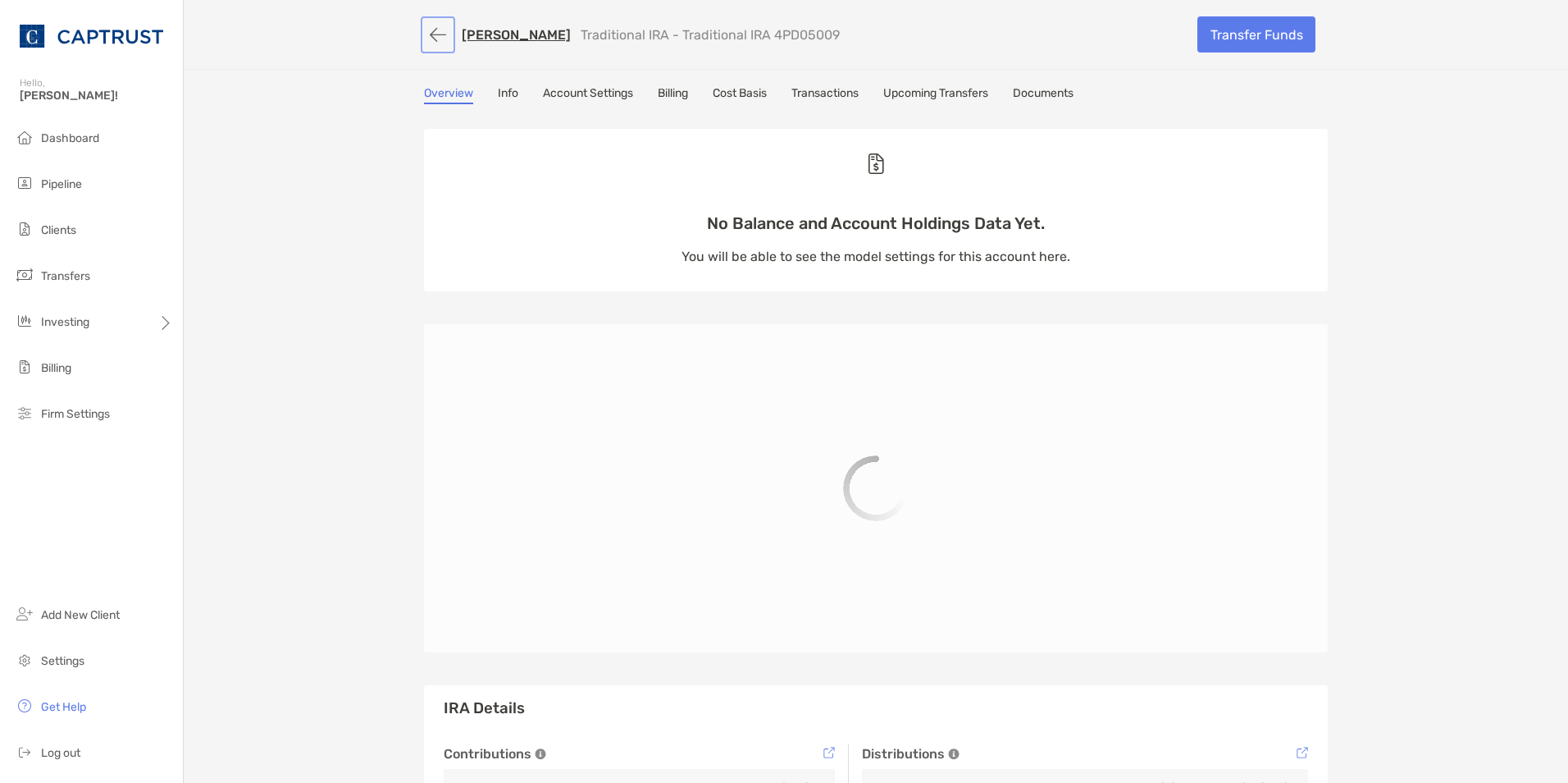
click at [433, 21] on button "button" at bounding box center [438, 35] width 28 height 30
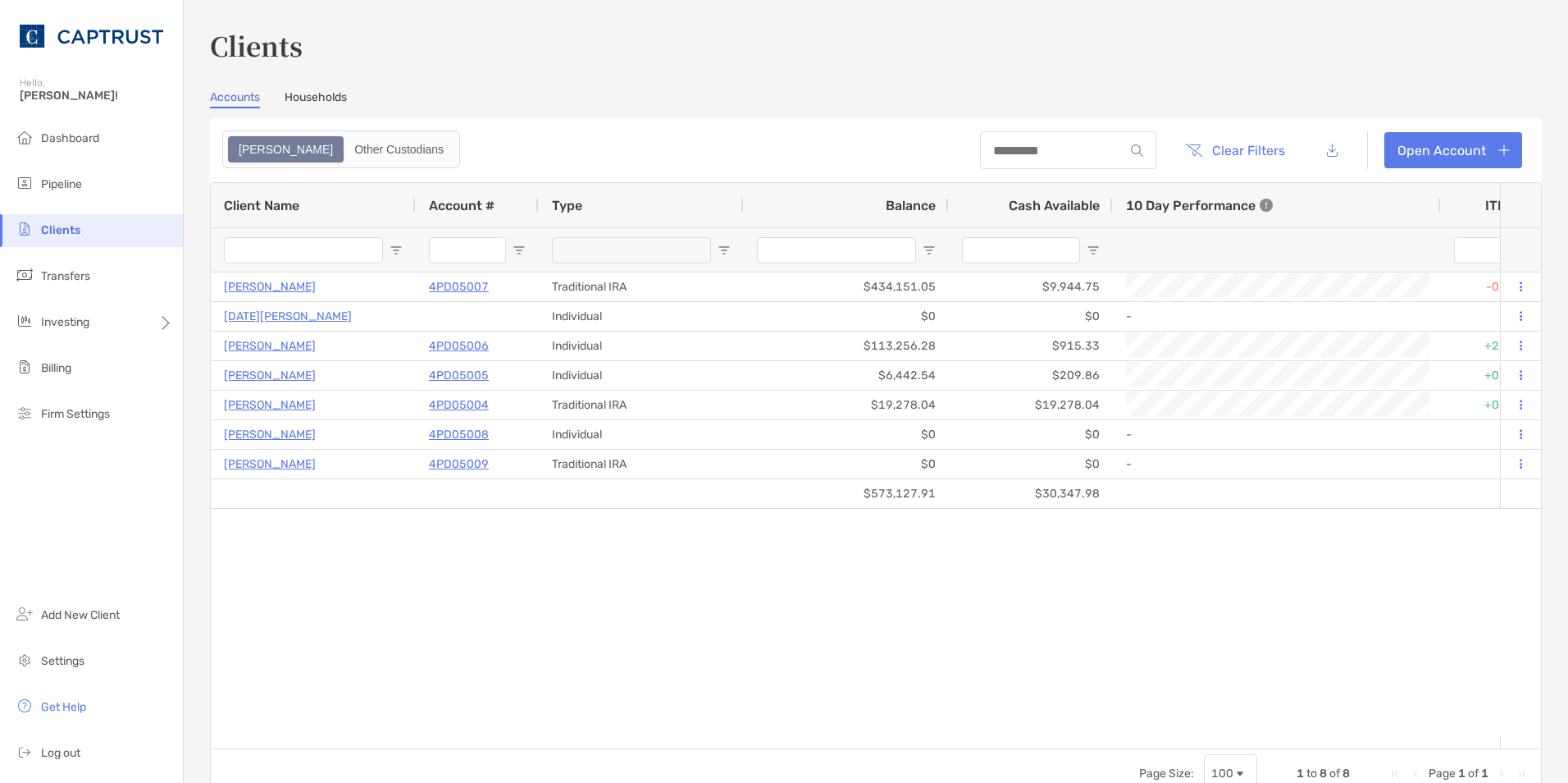
click at [326, 102] on link "Households" at bounding box center [316, 99] width 62 height 18
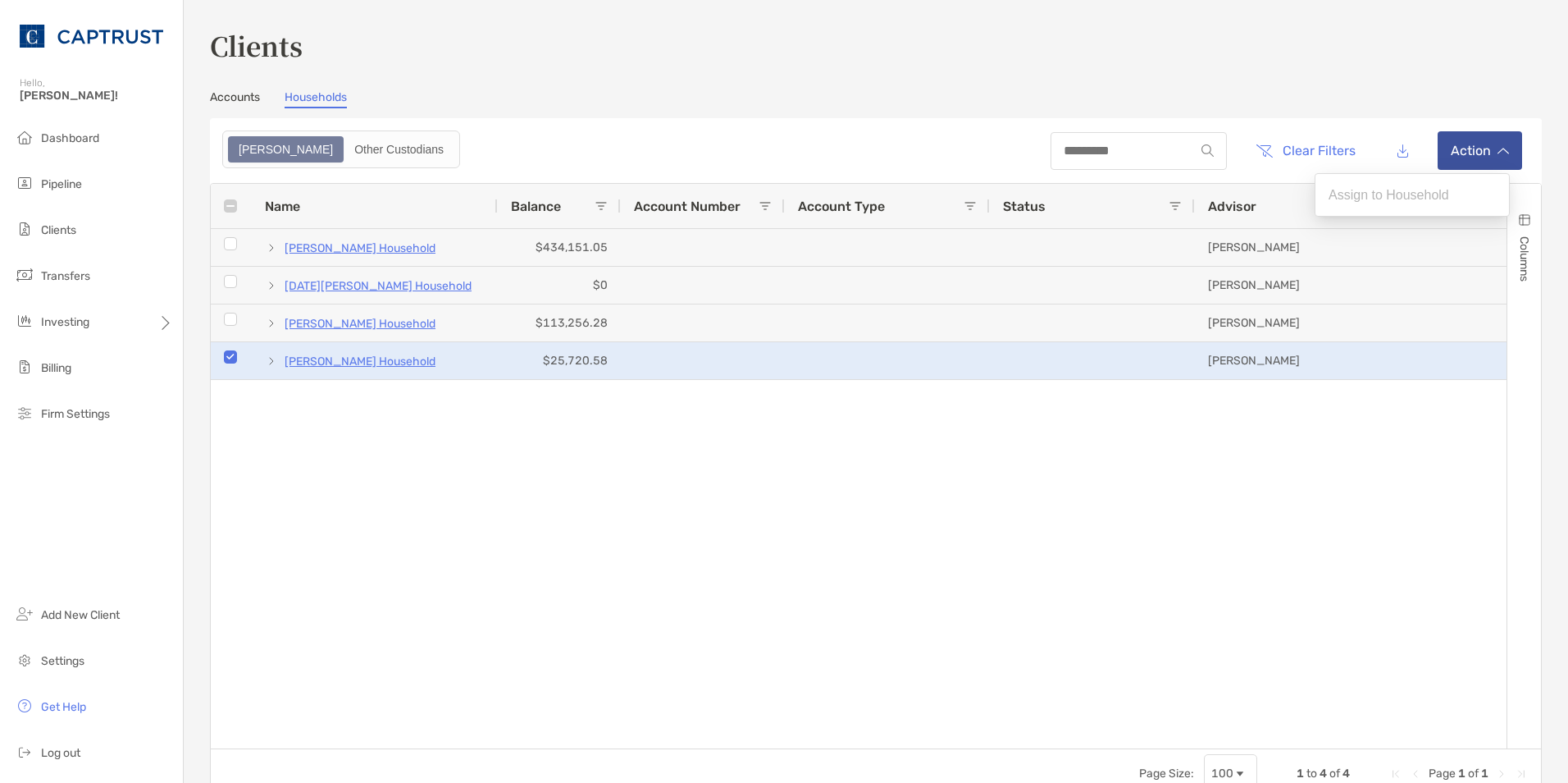
click at [1448, 148] on button "Action" at bounding box center [1480, 150] width 85 height 38
click at [1497, 145] on button "Action" at bounding box center [1480, 150] width 85 height 38
drag, startPoint x: 714, startPoint y: 512, endPoint x: 709, endPoint y: 499, distance: 13.9
click at [712, 510] on div "[PERSON_NAME] Household $434,151.05 [PERSON_NAME] FL [DATE][PERSON_NAME] Househ…" at bounding box center [858, 482] width 1295 height 507
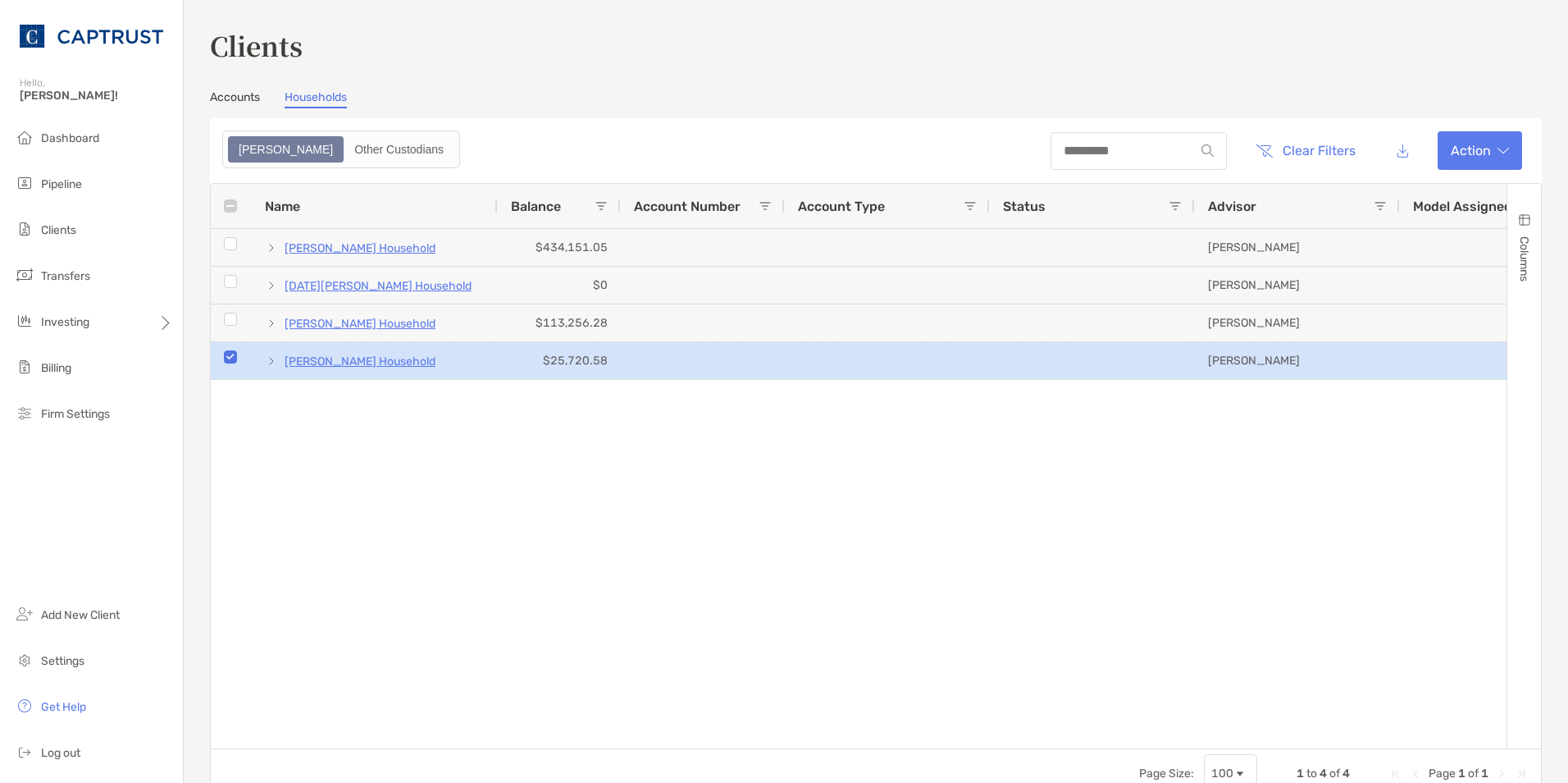
click at [359, 362] on p "[PERSON_NAME] Household" at bounding box center [359, 361] width 151 height 21
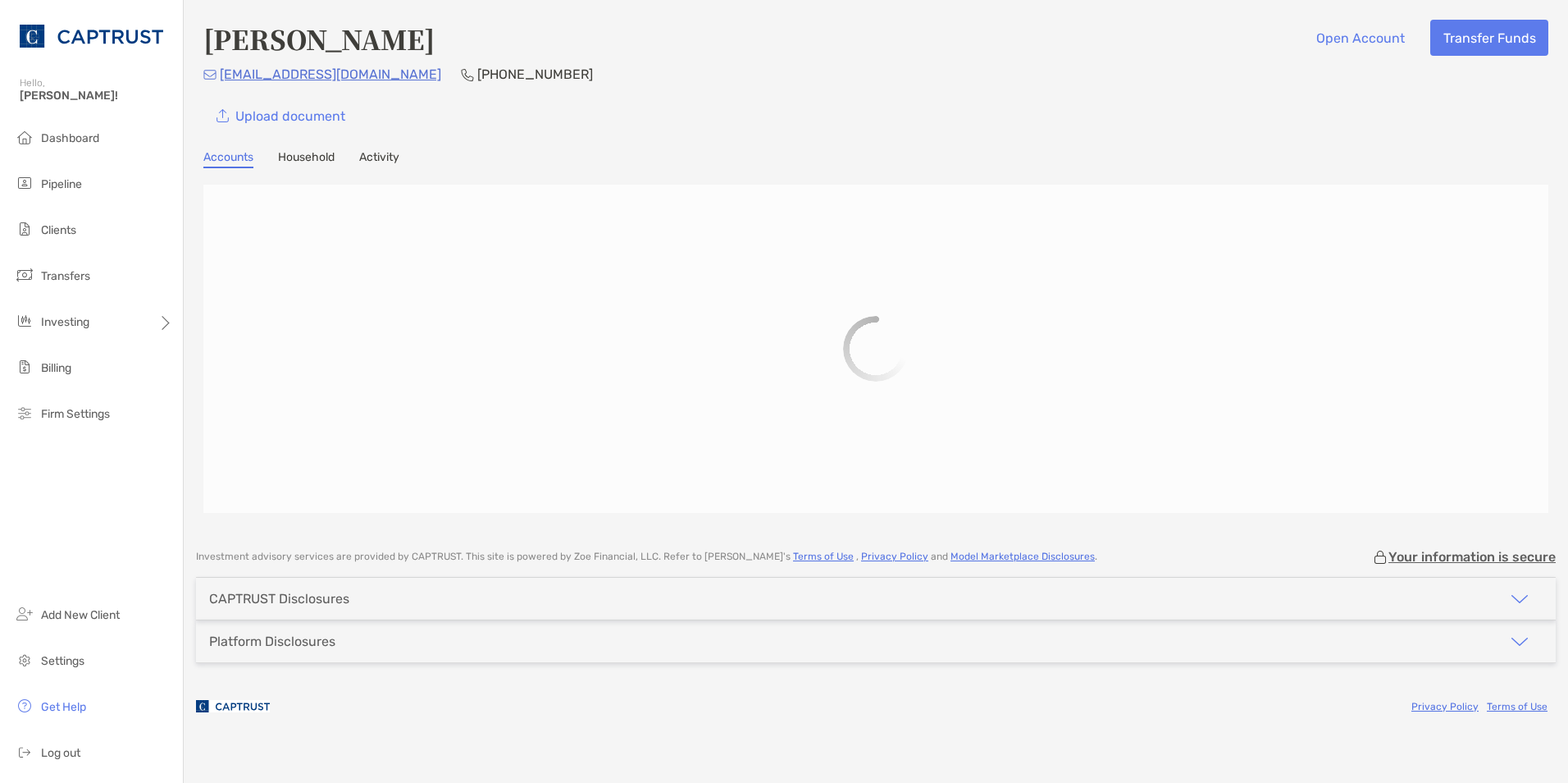
click at [300, 150] on link "Household" at bounding box center [306, 159] width 56 height 18
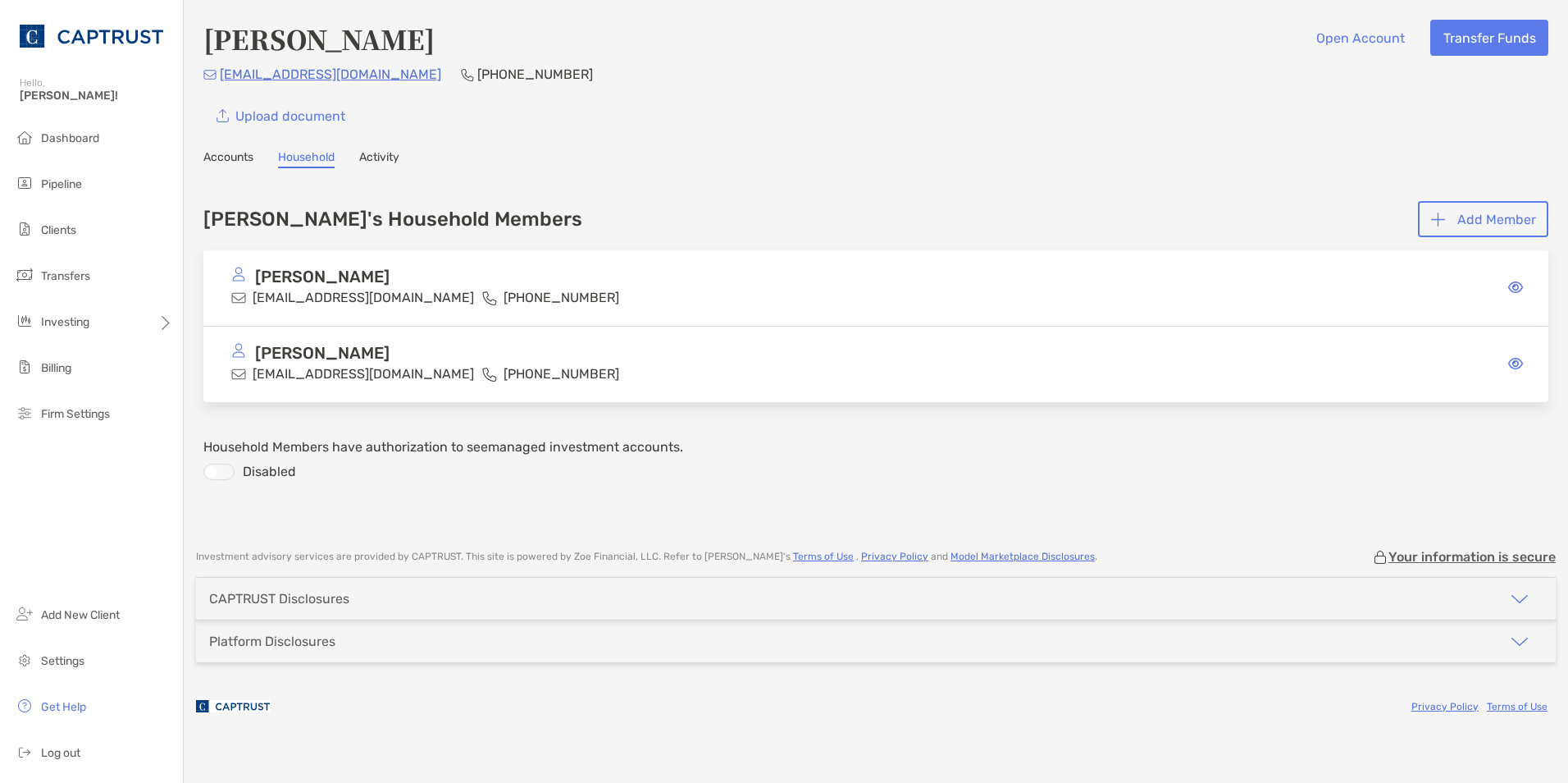
click at [233, 159] on link "Accounts" at bounding box center [228, 159] width 50 height 18
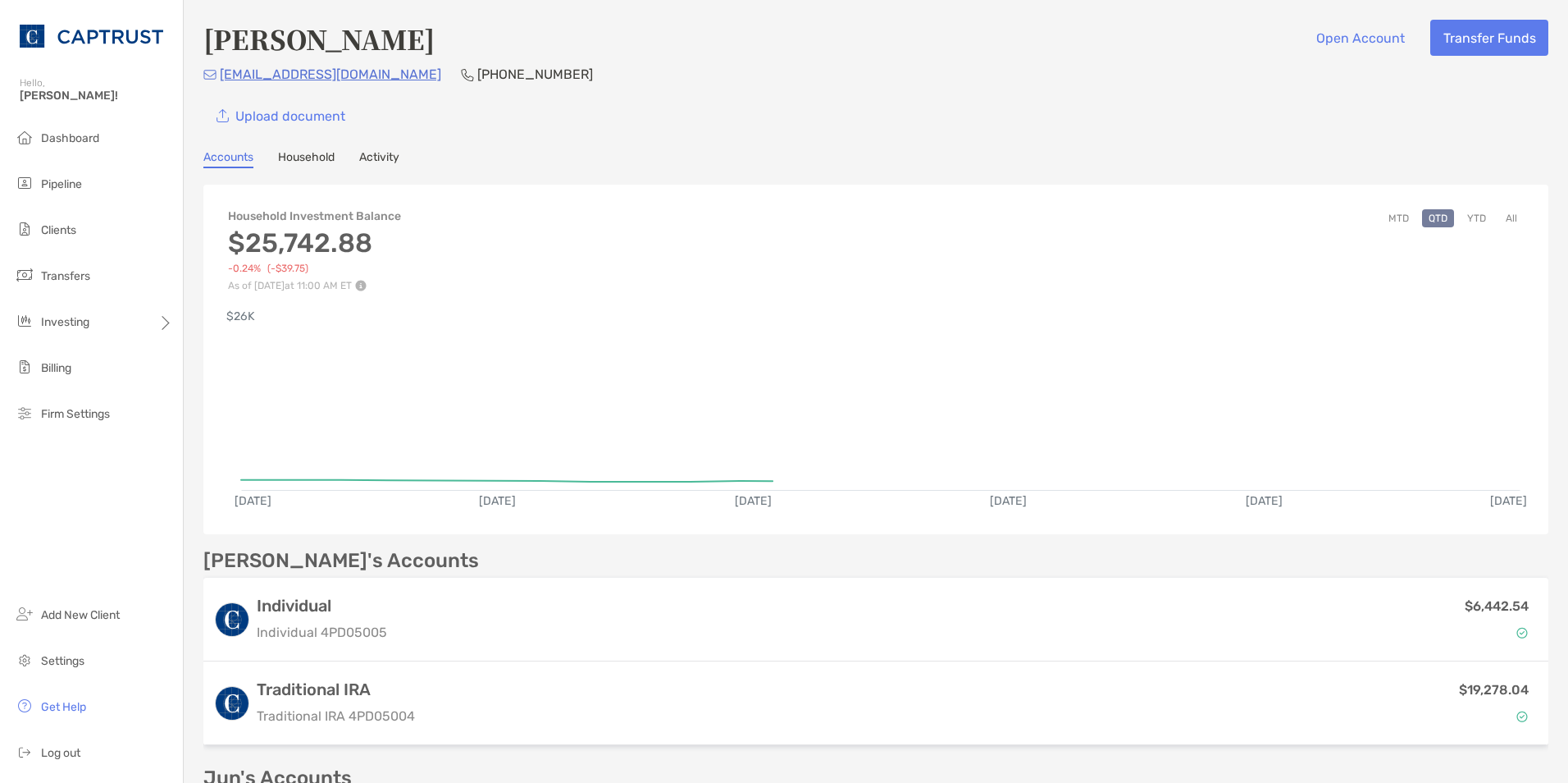
click at [310, 160] on link "Household" at bounding box center [306, 159] width 56 height 18
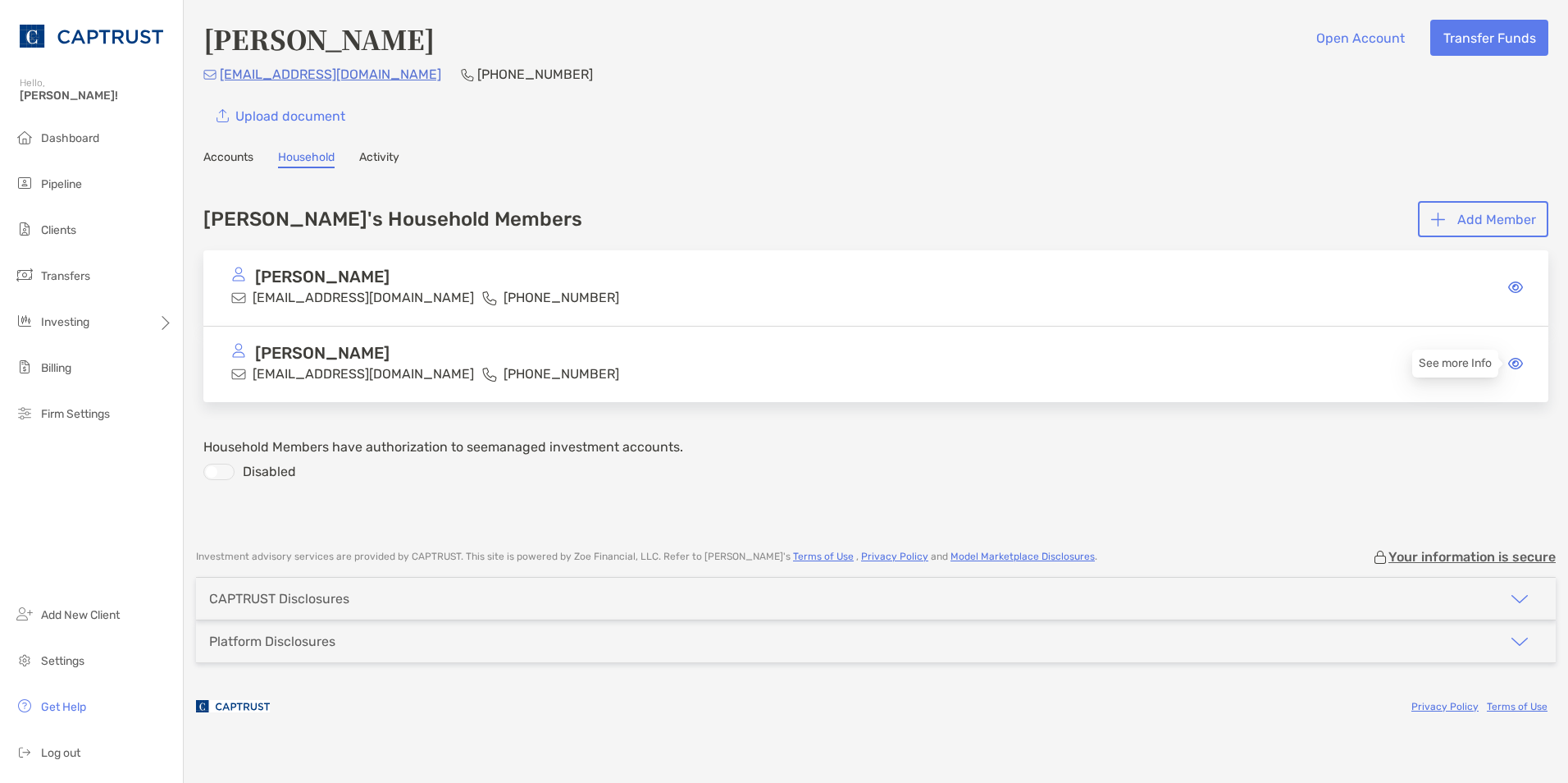
click at [1516, 363] on icon at bounding box center [1515, 363] width 15 height 13
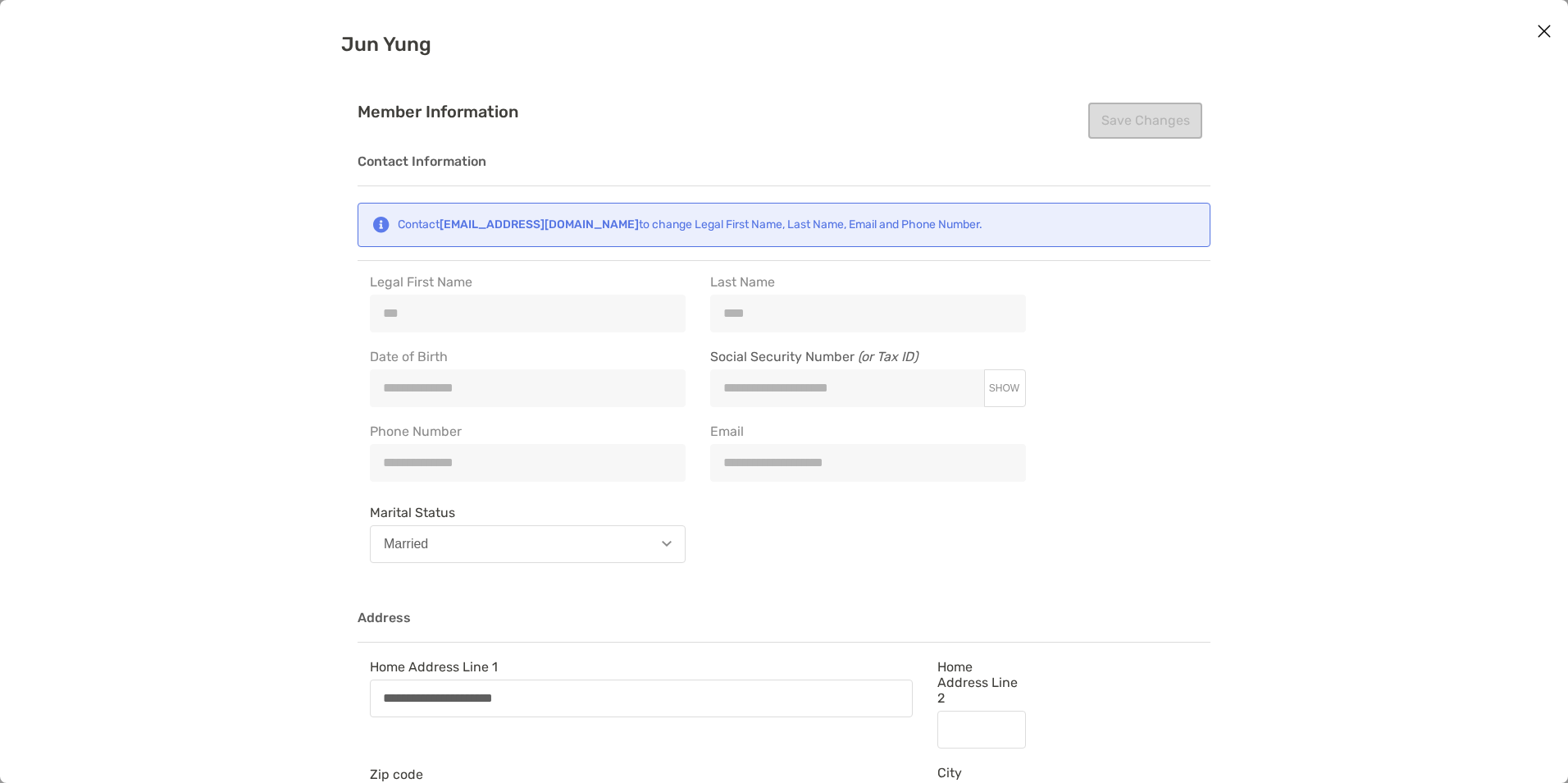
type input "**********"
click at [1542, 28] on icon "Close modal" at bounding box center [1544, 31] width 15 height 20
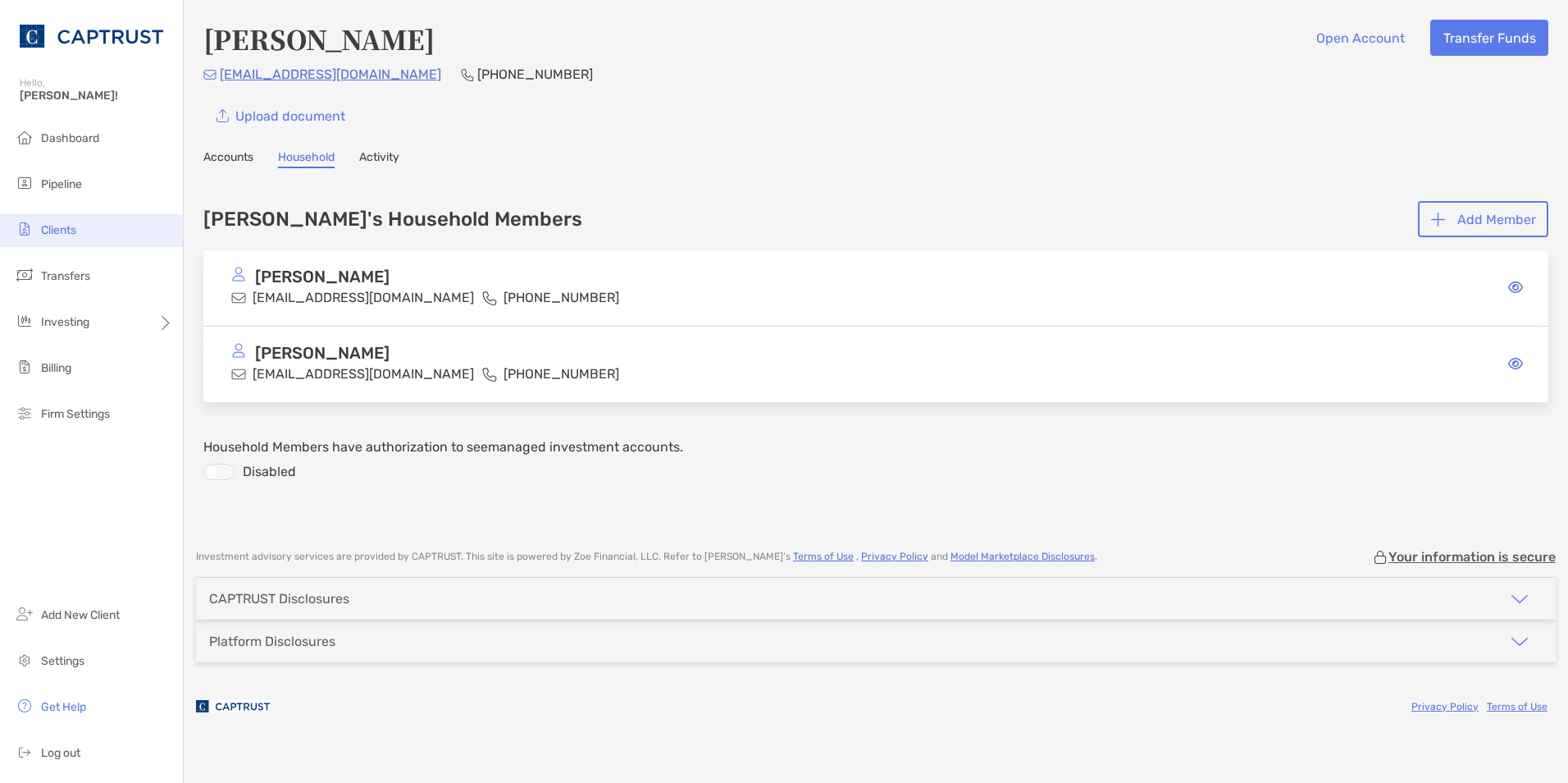
click at [61, 224] on span "Clients" at bounding box center [59, 230] width 36 height 14
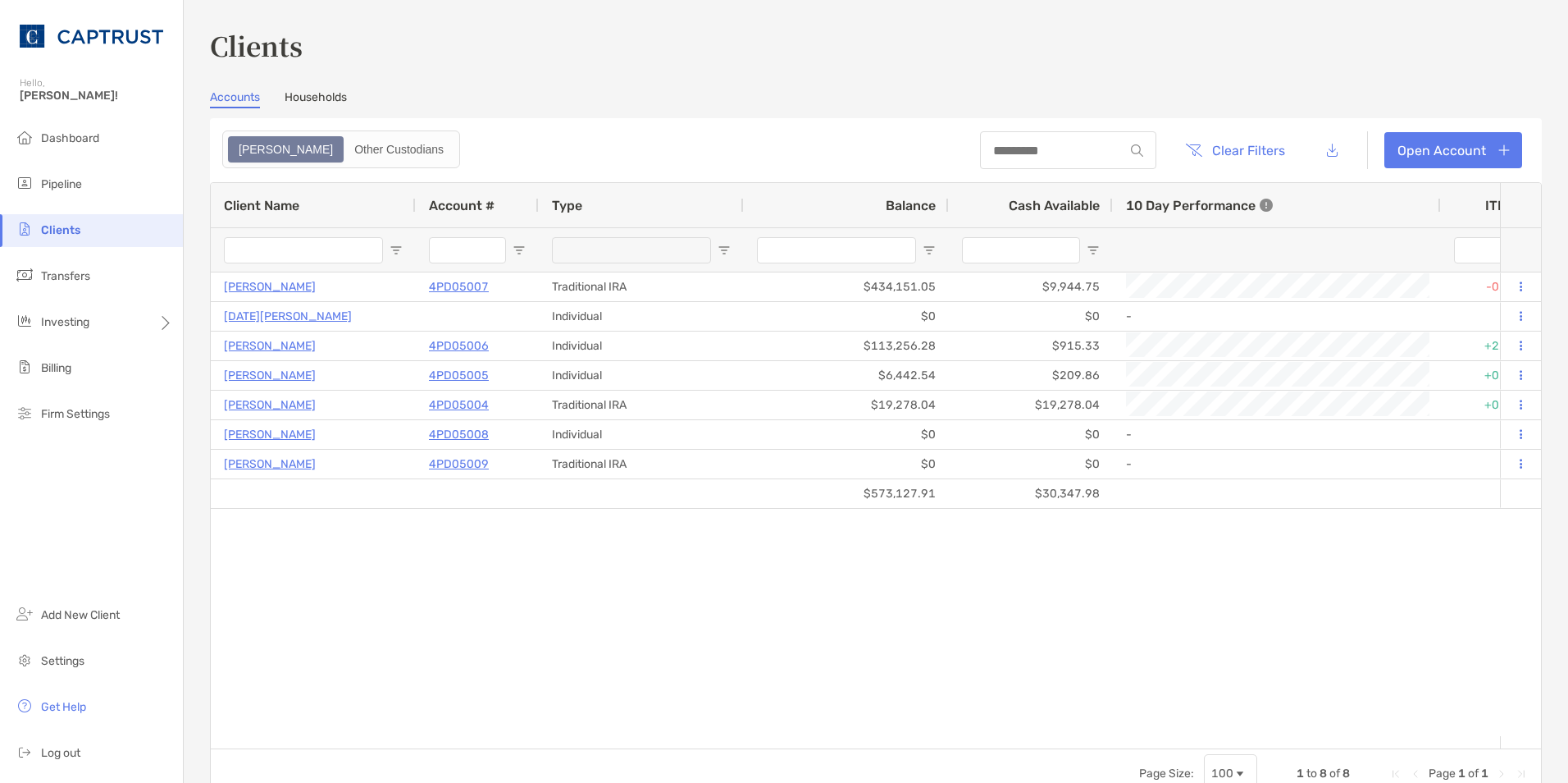
click at [305, 93] on link "Households" at bounding box center [316, 99] width 62 height 18
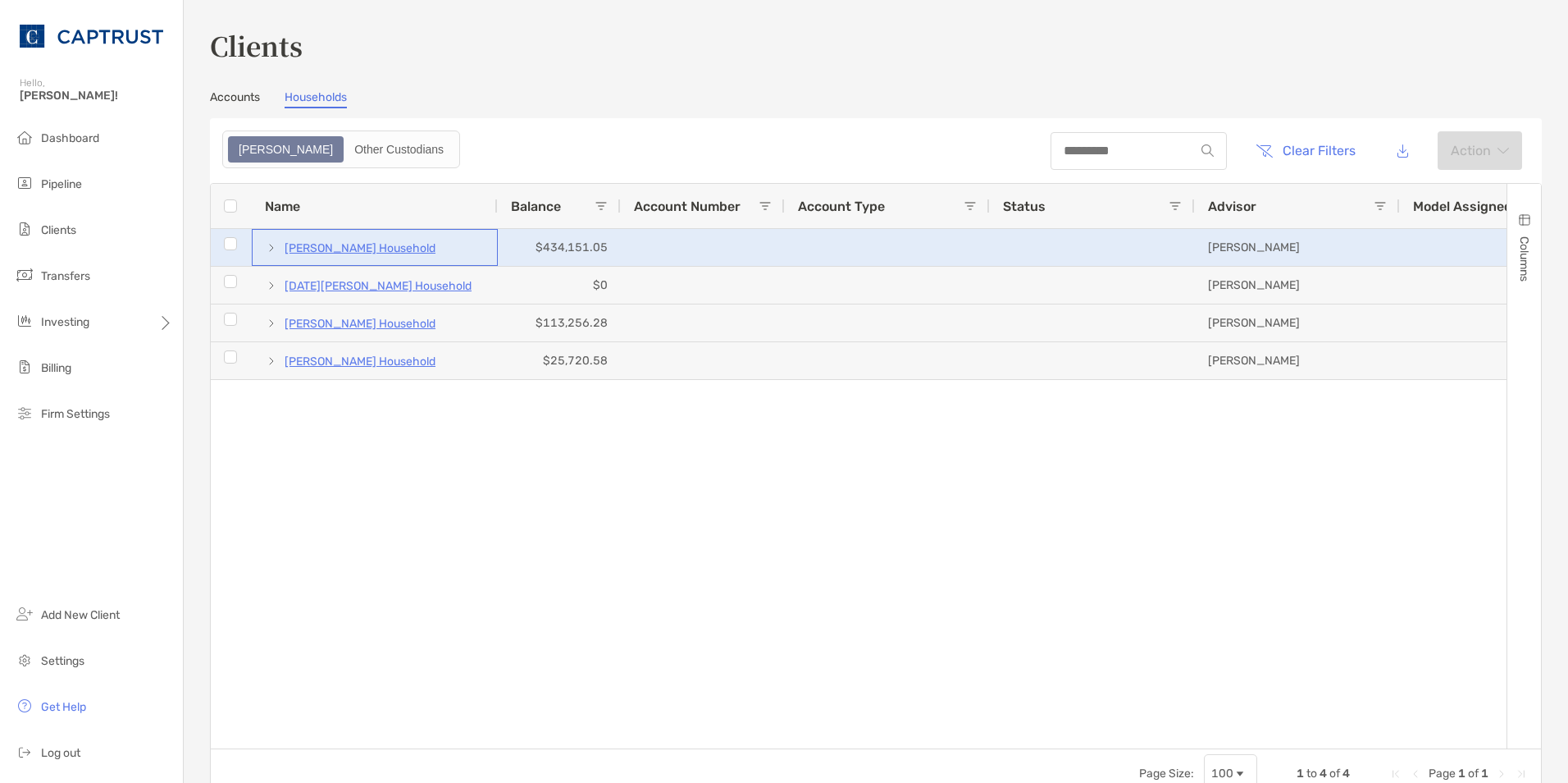
click at [273, 248] on span at bounding box center [271, 247] width 13 height 13
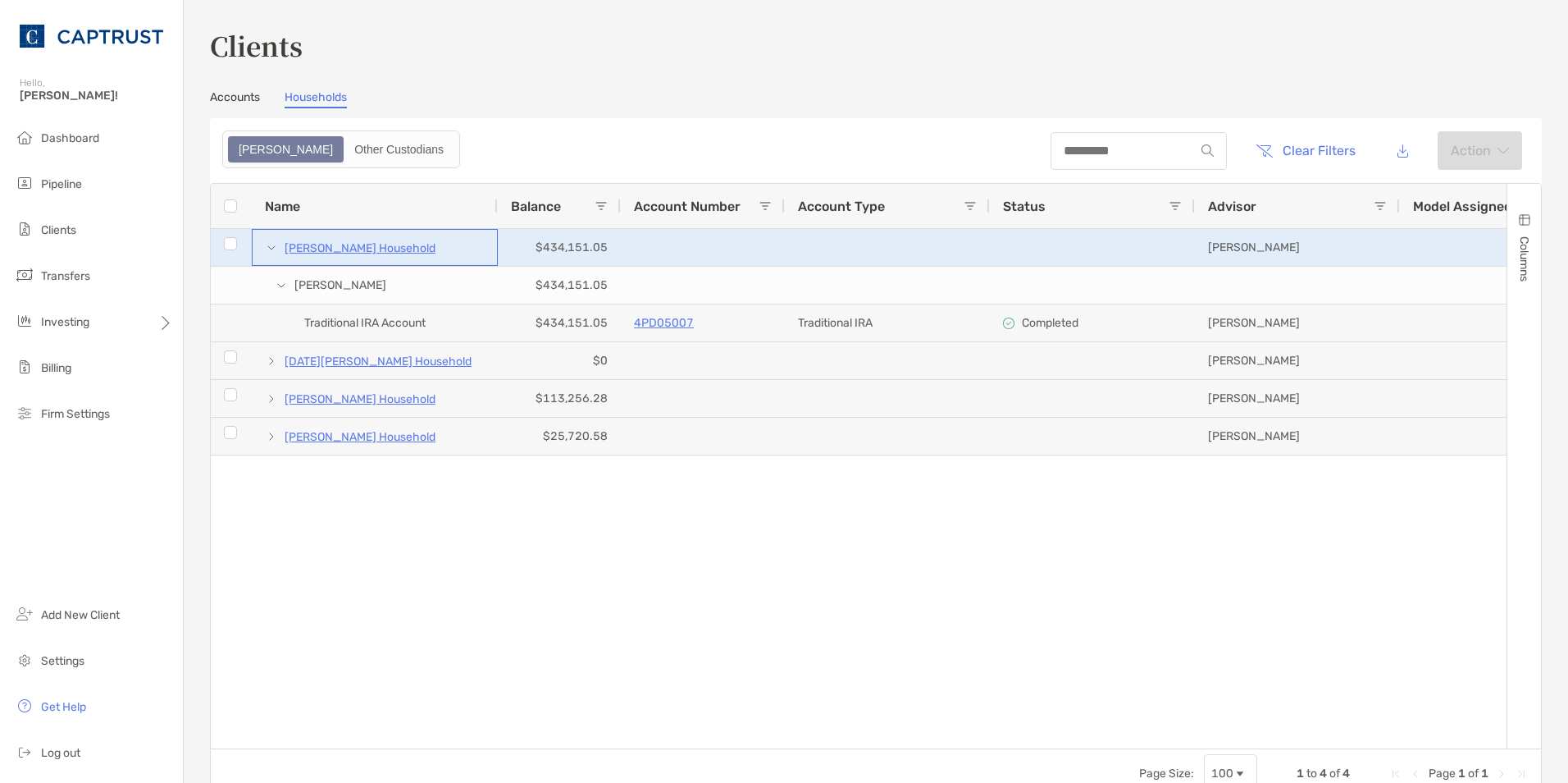
click at [334, 248] on p "[PERSON_NAME] Household" at bounding box center [359, 248] width 151 height 21
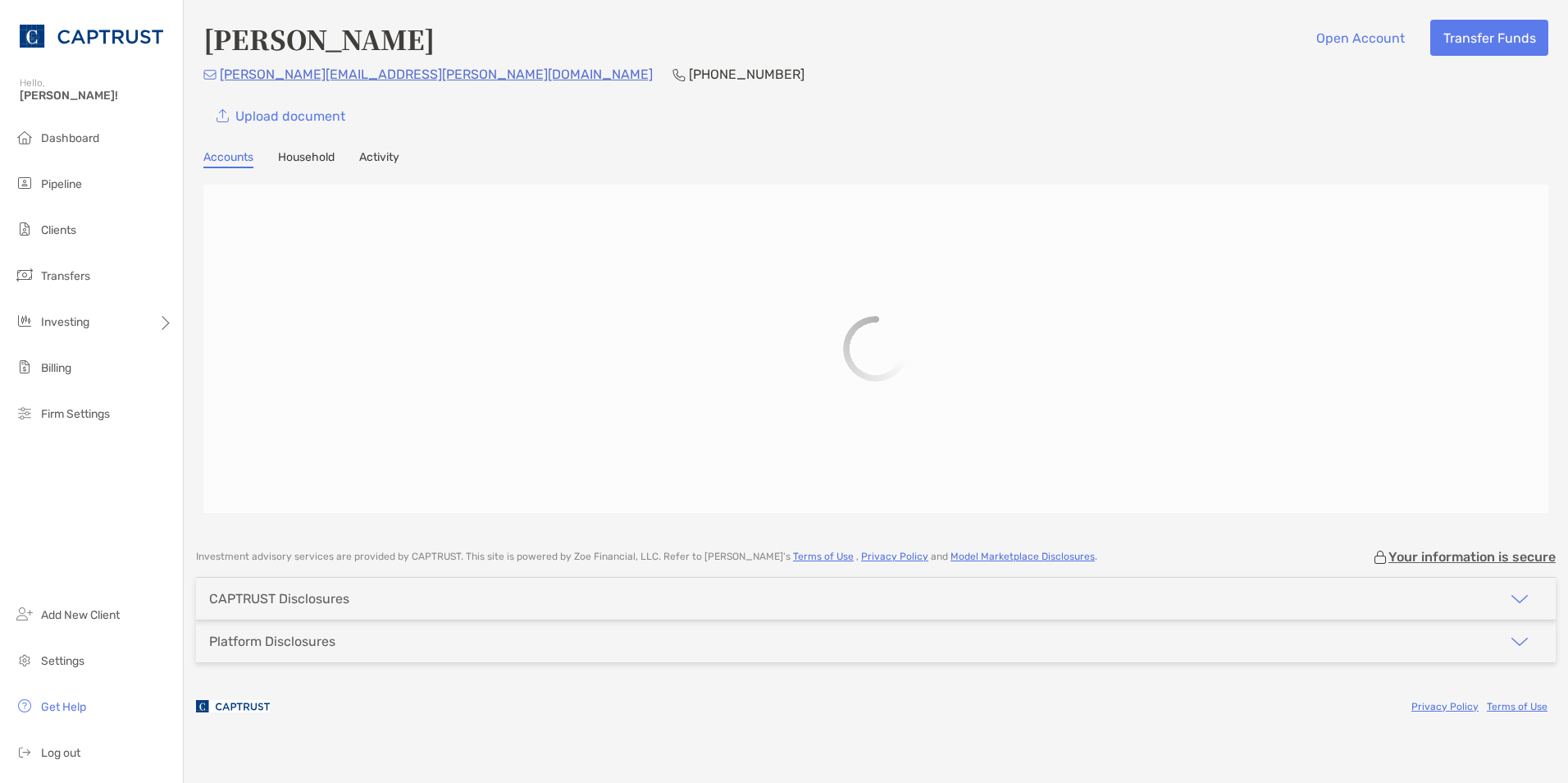
click at [318, 161] on link "Household" at bounding box center [306, 159] width 56 height 18
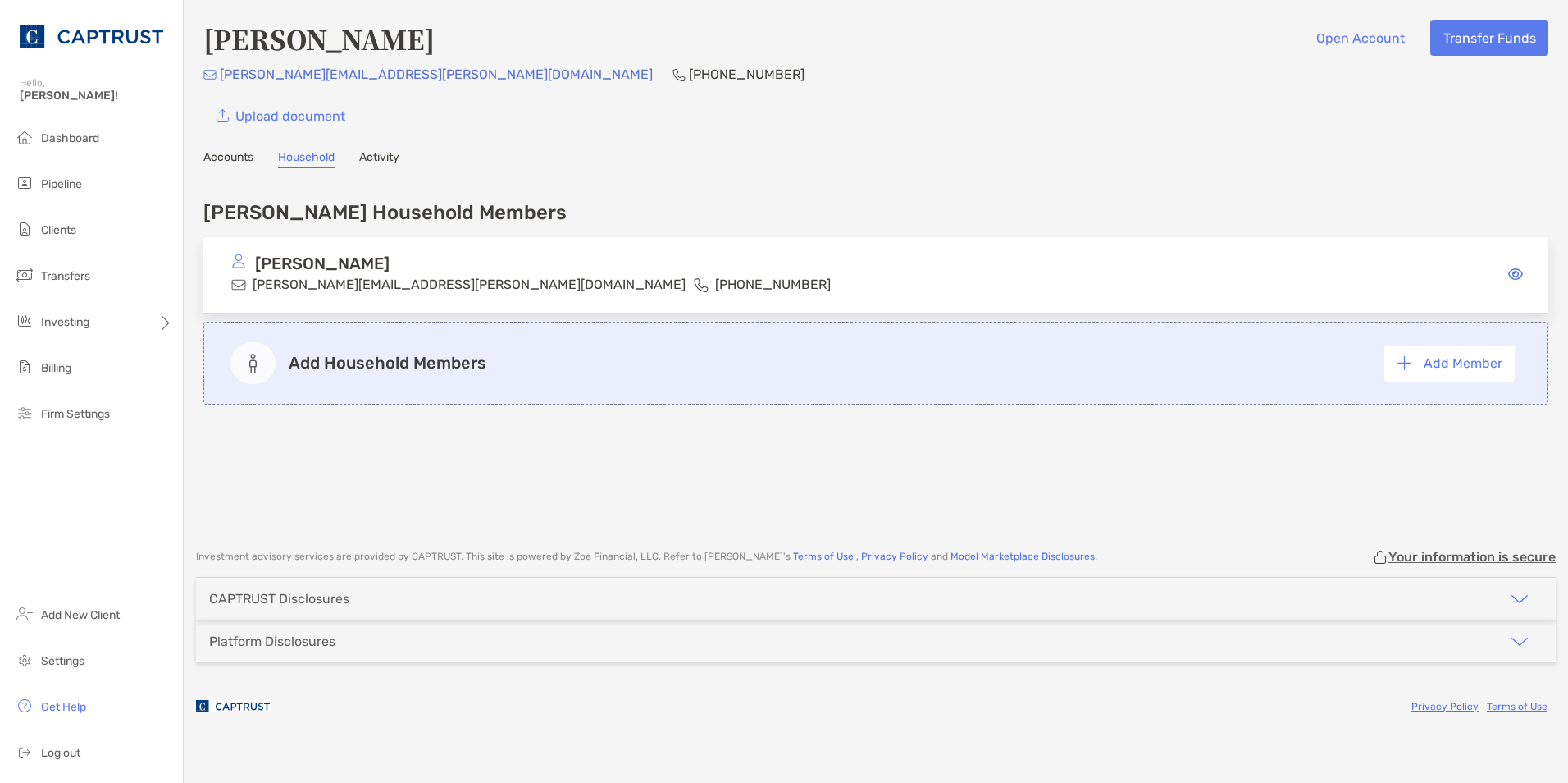
click at [919, 282] on div "[PERSON_NAME] [PERSON_NAME][EMAIL_ADDRESS][PERSON_NAME][DOMAIN_NAME] [PHONE_NUM…" at bounding box center [875, 276] width 1345 height 77
click at [1514, 279] on icon at bounding box center [1515, 274] width 15 height 13
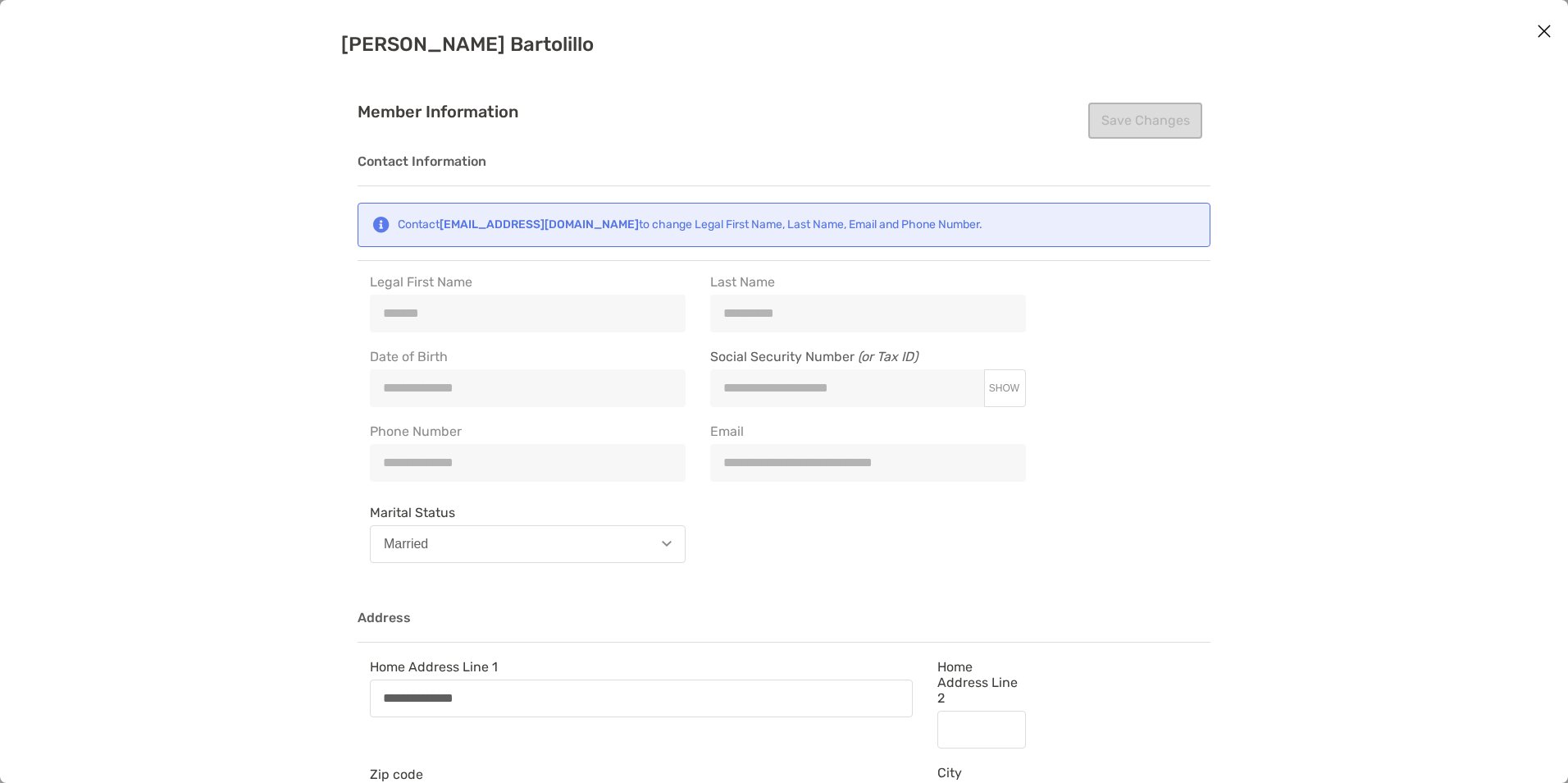
type input "**********"
